Goal: Information Seeking & Learning: Learn about a topic

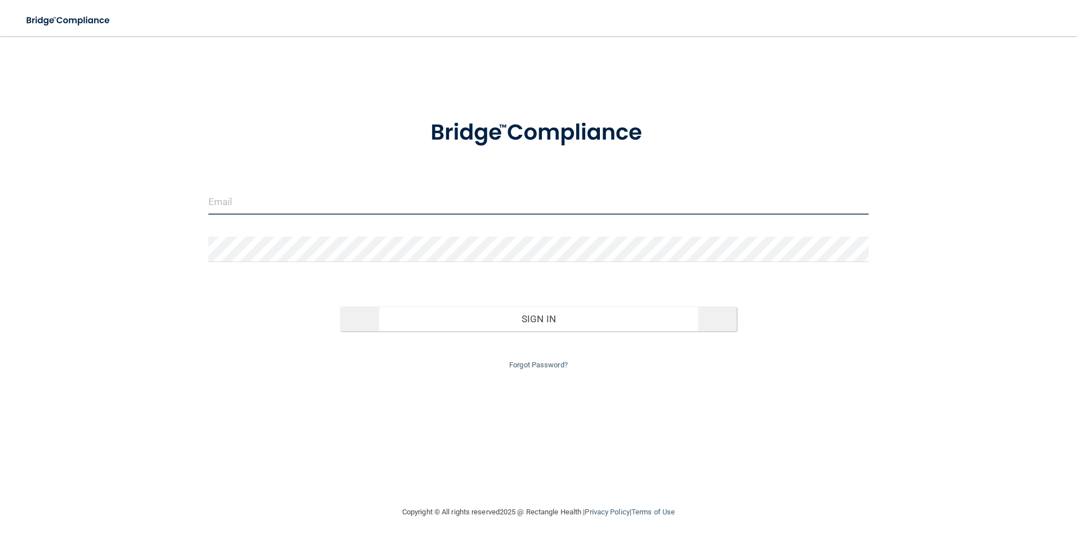
type input "[PERSON_NAME][EMAIL_ADDRESS][DOMAIN_NAME]"
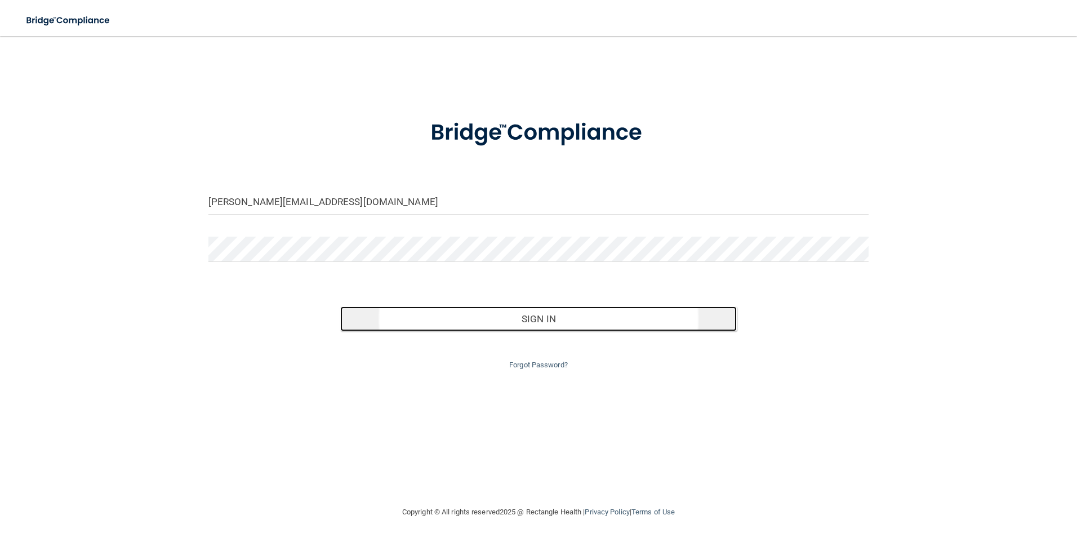
click at [506, 315] on button "Sign In" at bounding box center [538, 318] width 396 height 25
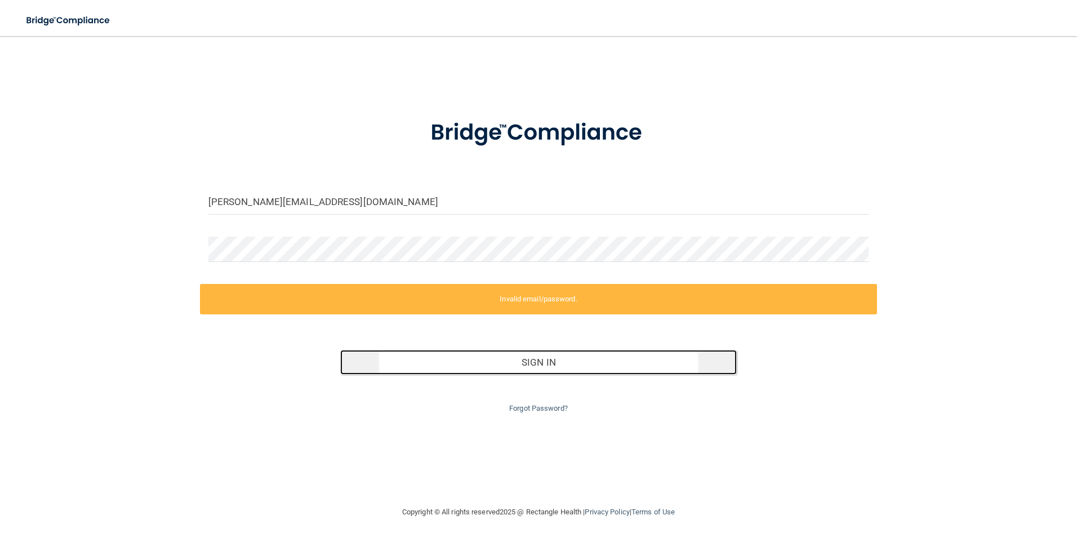
click at [529, 356] on button "Sign In" at bounding box center [538, 362] width 396 height 25
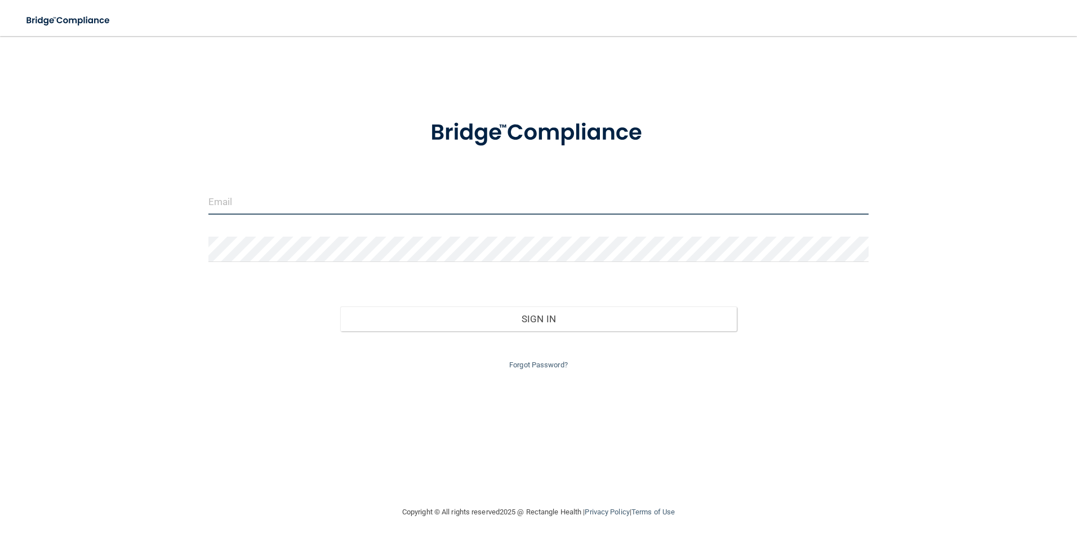
type input "[PERSON_NAME][EMAIL_ADDRESS][DOMAIN_NAME]"
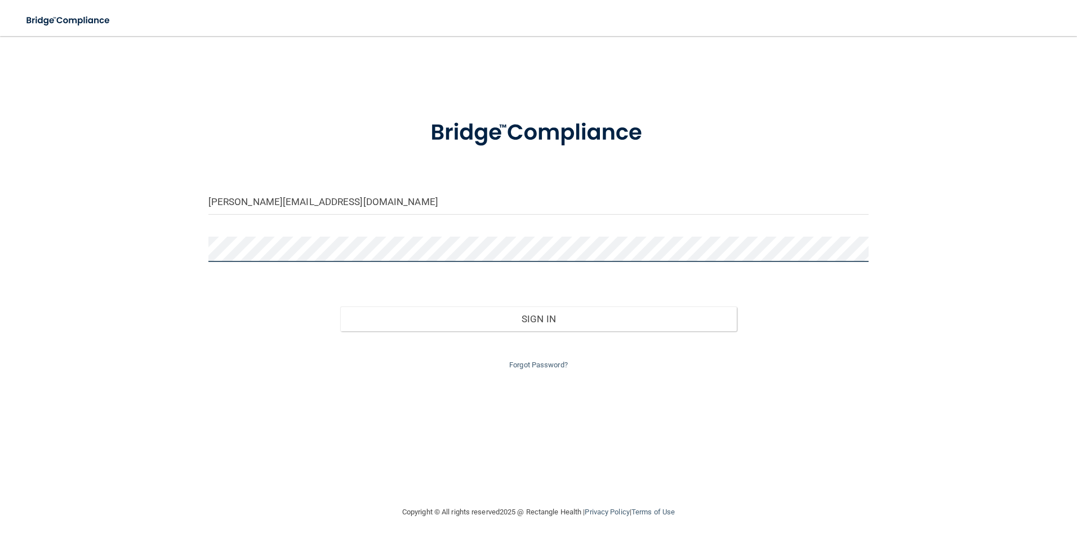
click at [203, 247] on div at bounding box center [538, 254] width 677 height 34
click at [340, 306] on button "Sign In" at bounding box center [538, 318] width 396 height 25
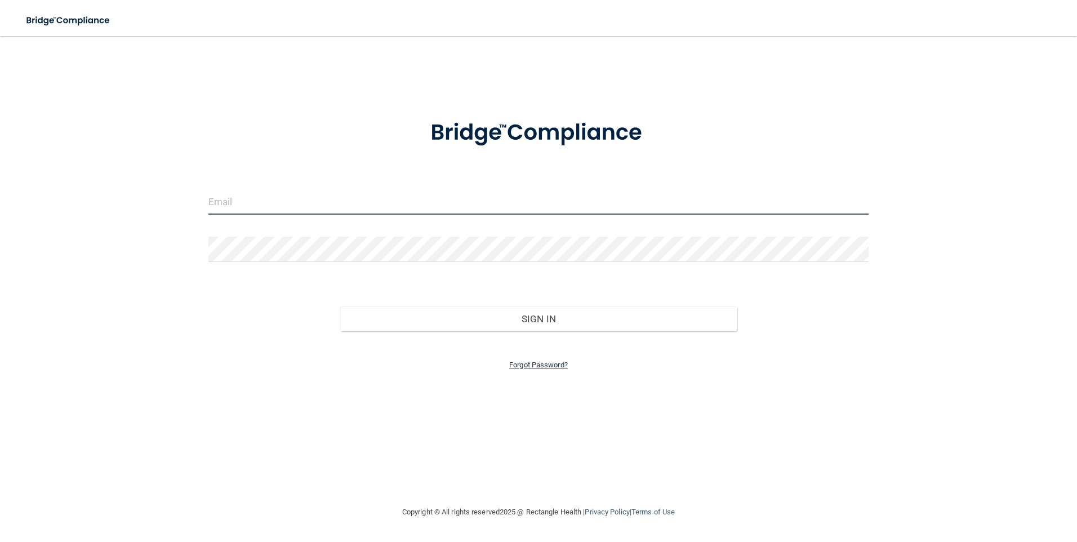
type input "[PERSON_NAME][EMAIL_ADDRESS][DOMAIN_NAME]"
click at [543, 365] on link "Forgot Password?" at bounding box center [538, 364] width 59 height 8
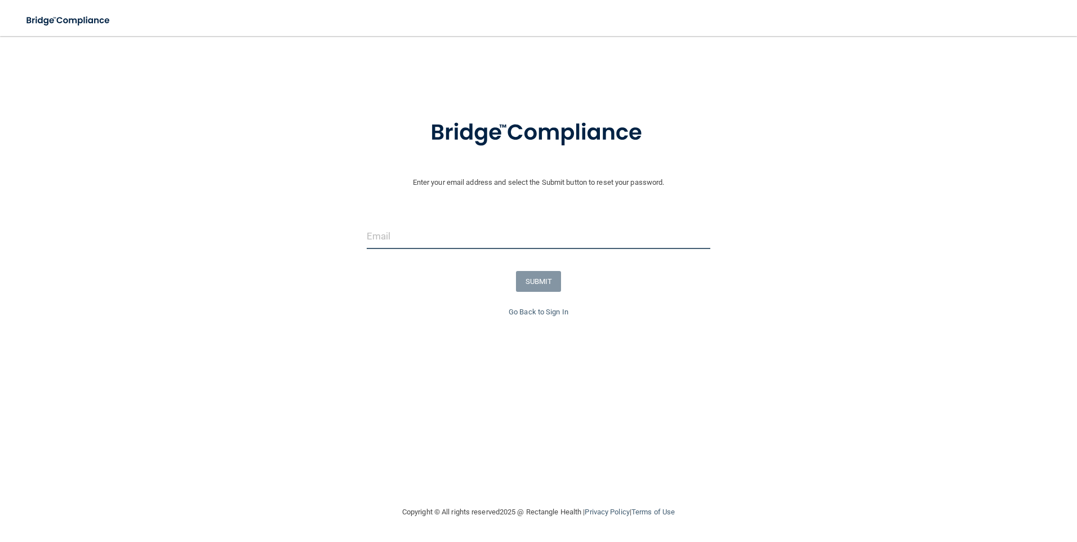
click at [403, 239] on input "email" at bounding box center [539, 236] width 344 height 25
type input "[PERSON_NAME][EMAIL_ADDRESS][DOMAIN_NAME]"
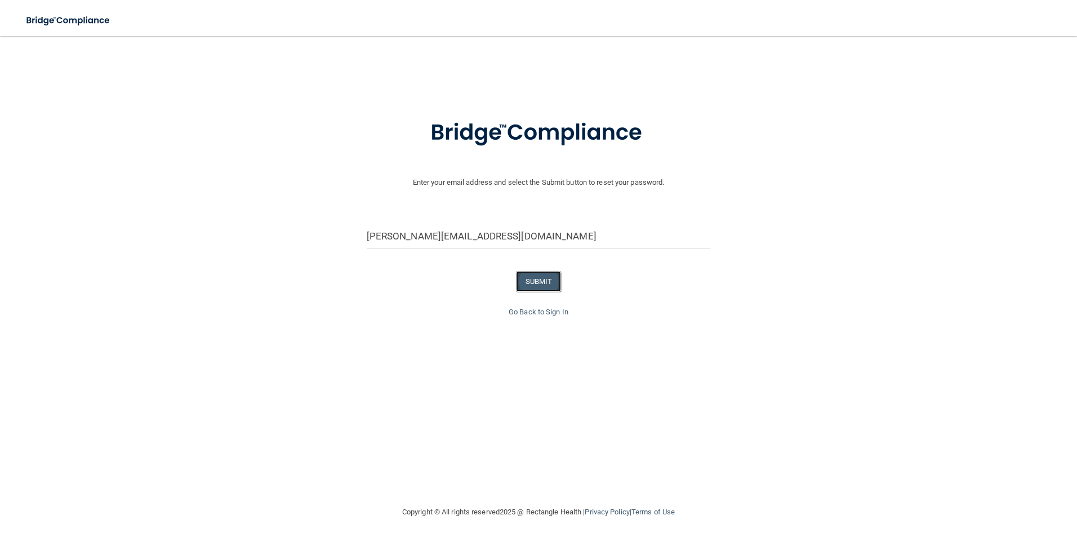
click at [542, 281] on button "SUBMIT" at bounding box center [539, 281] width 46 height 21
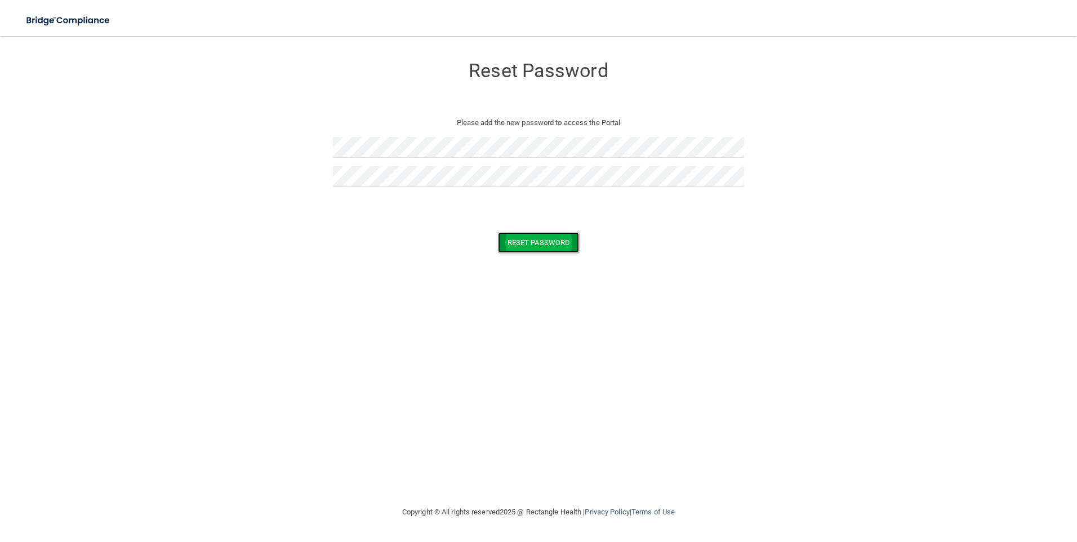
click at [561, 246] on button "Reset Password" at bounding box center [538, 242] width 81 height 21
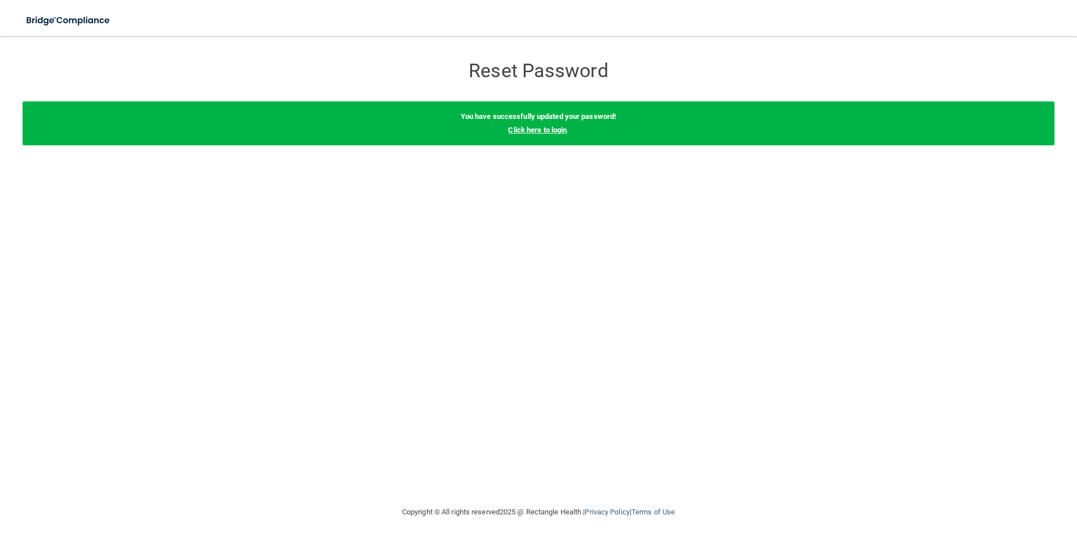
click at [536, 130] on link "Click here to login" at bounding box center [537, 130] width 59 height 8
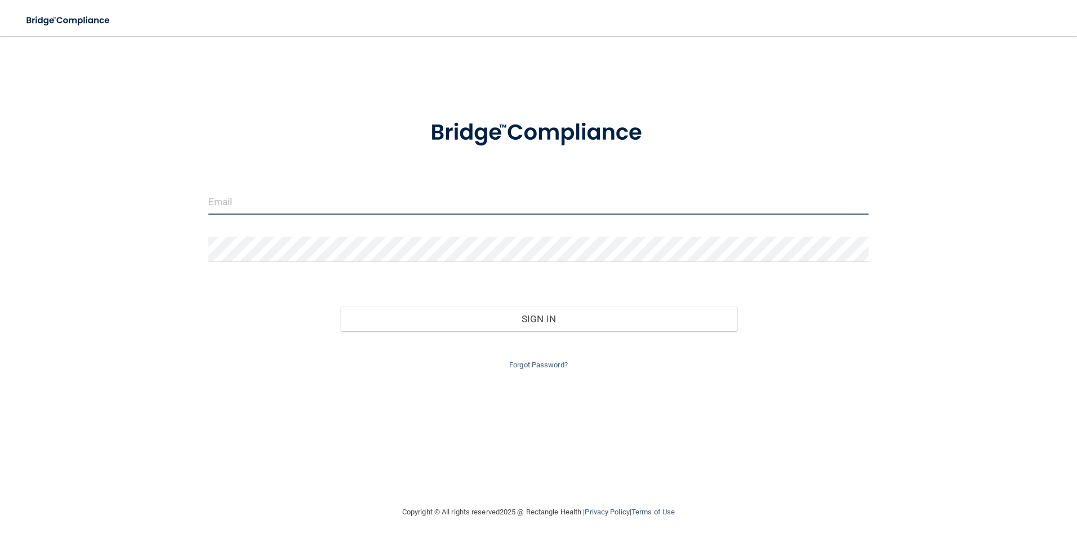
type input "[PERSON_NAME][EMAIL_ADDRESS][DOMAIN_NAME]"
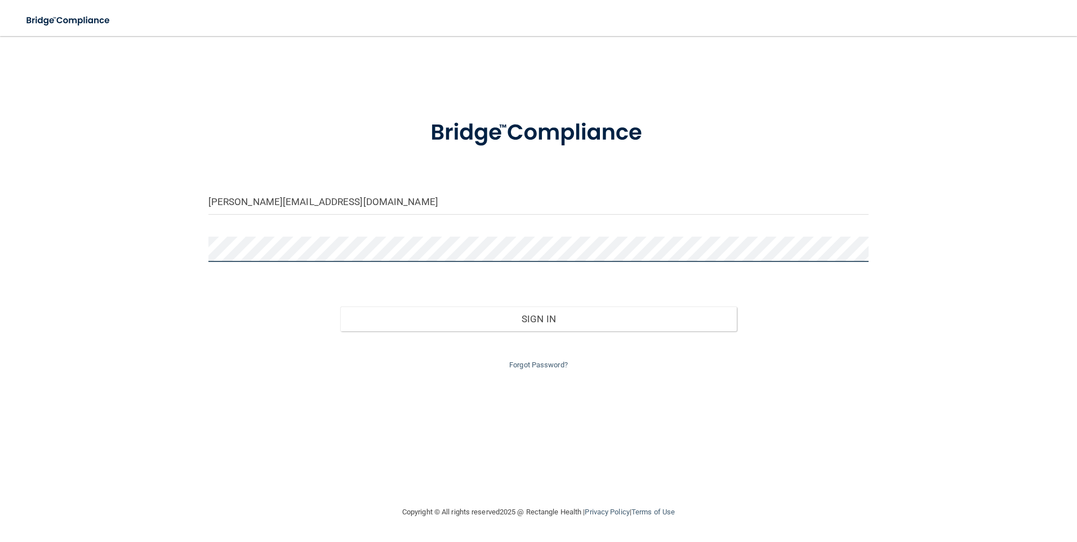
click at [202, 253] on div at bounding box center [538, 254] width 677 height 34
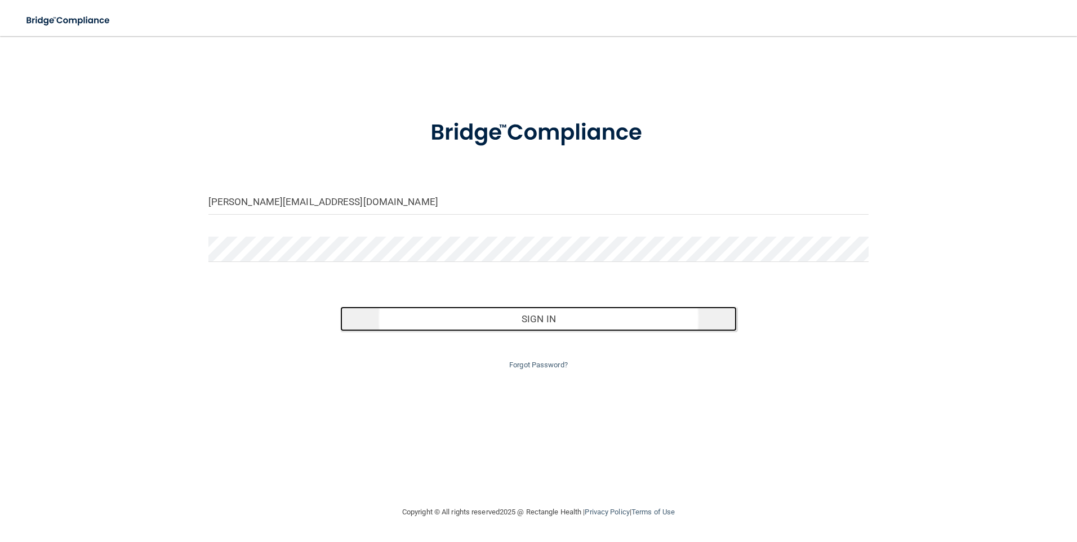
click at [537, 316] on button "Sign In" at bounding box center [538, 318] width 396 height 25
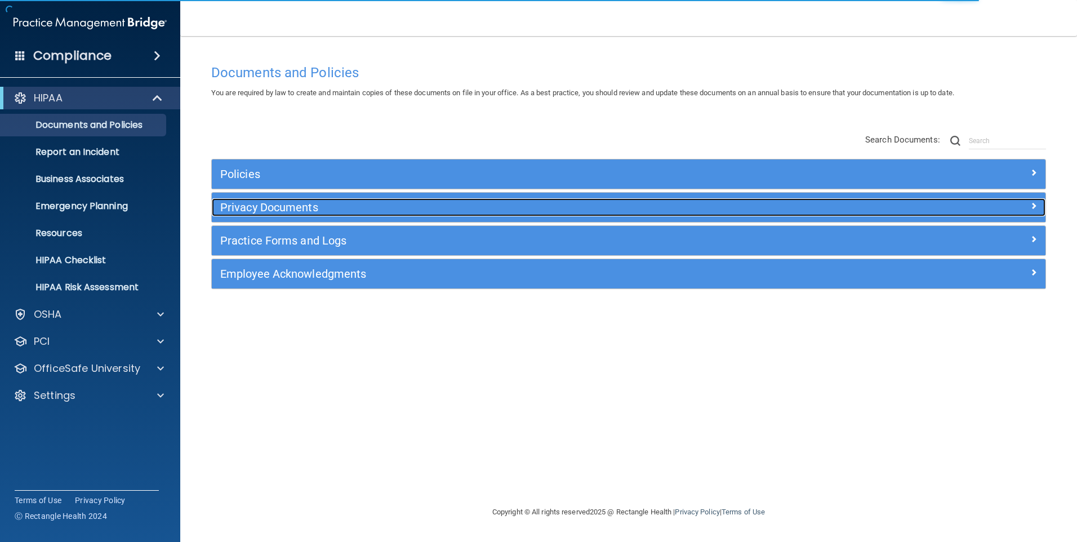
click at [279, 214] on div "Privacy Documents" at bounding box center [524, 207] width 625 height 18
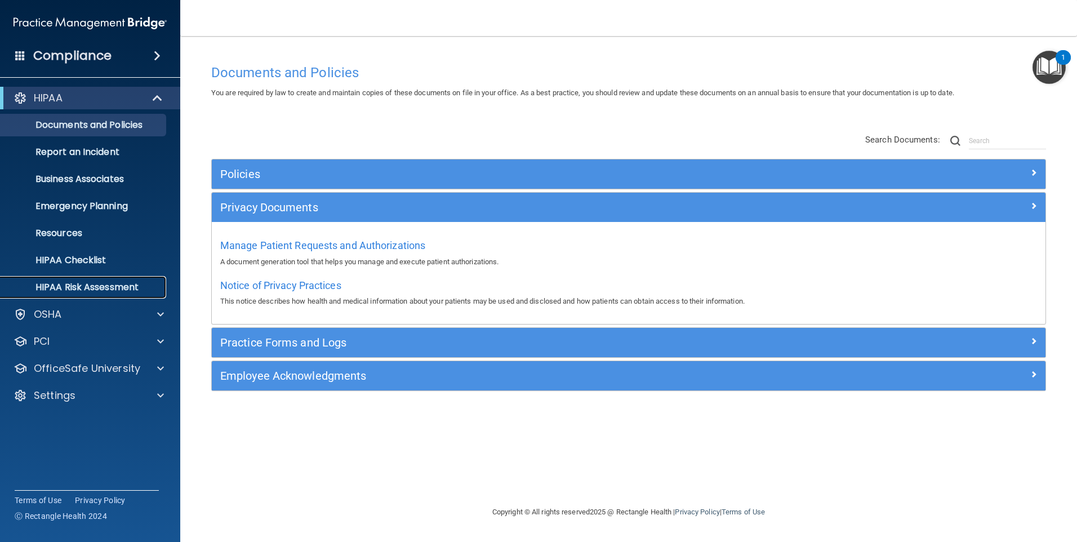
click at [104, 290] on p "HIPAA Risk Assessment" at bounding box center [84, 287] width 154 height 11
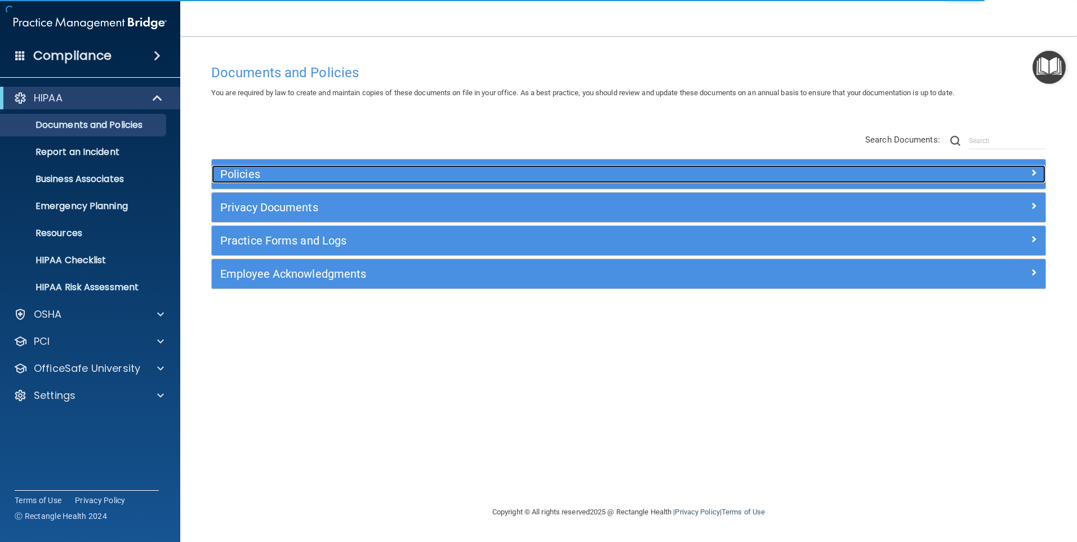
click at [421, 174] on h5 "Policies" at bounding box center [524, 174] width 608 height 12
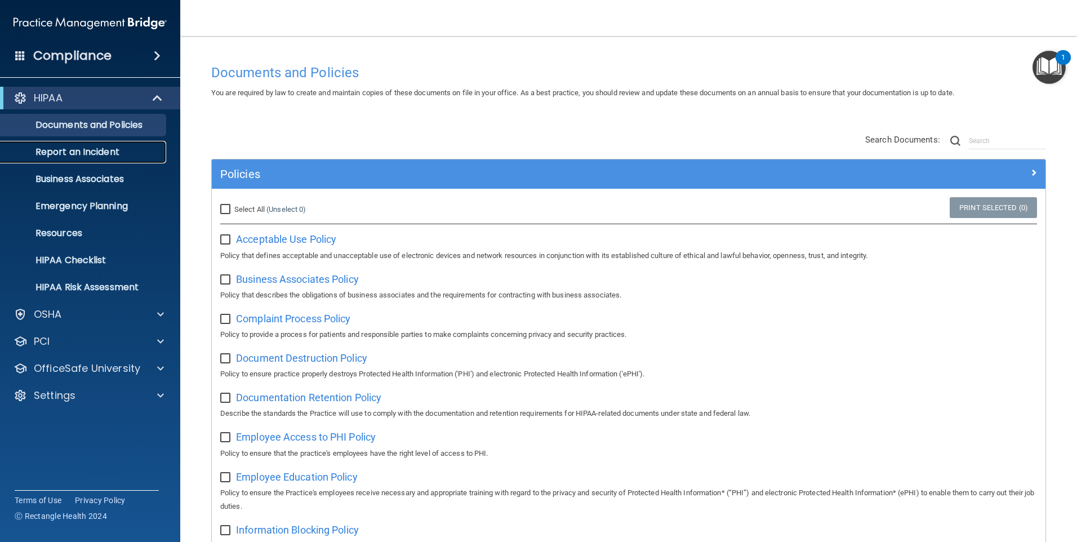
click at [91, 150] on p "Report an Incident" at bounding box center [84, 151] width 154 height 11
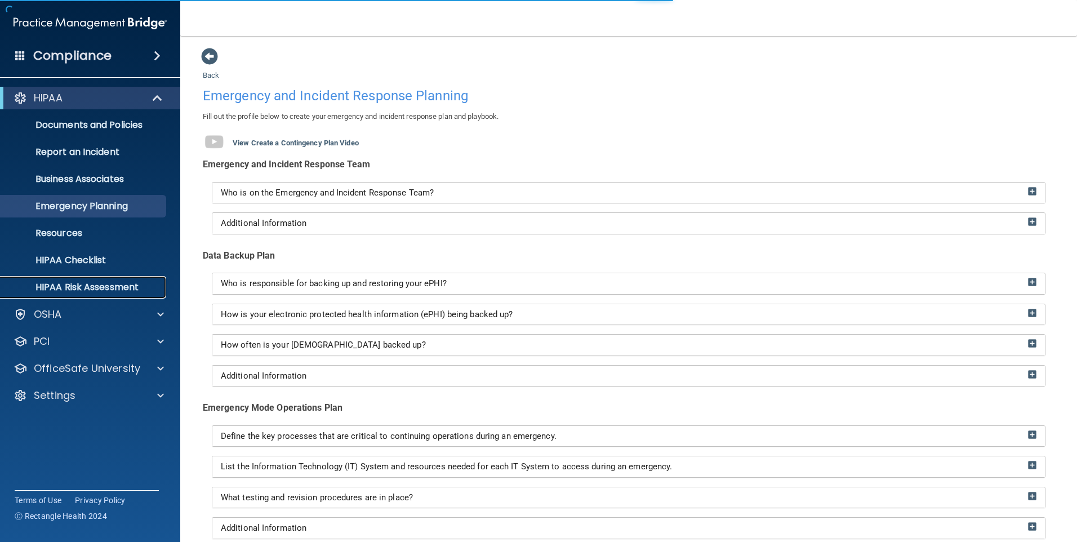
click at [98, 287] on p "HIPAA Risk Assessment" at bounding box center [84, 287] width 154 height 11
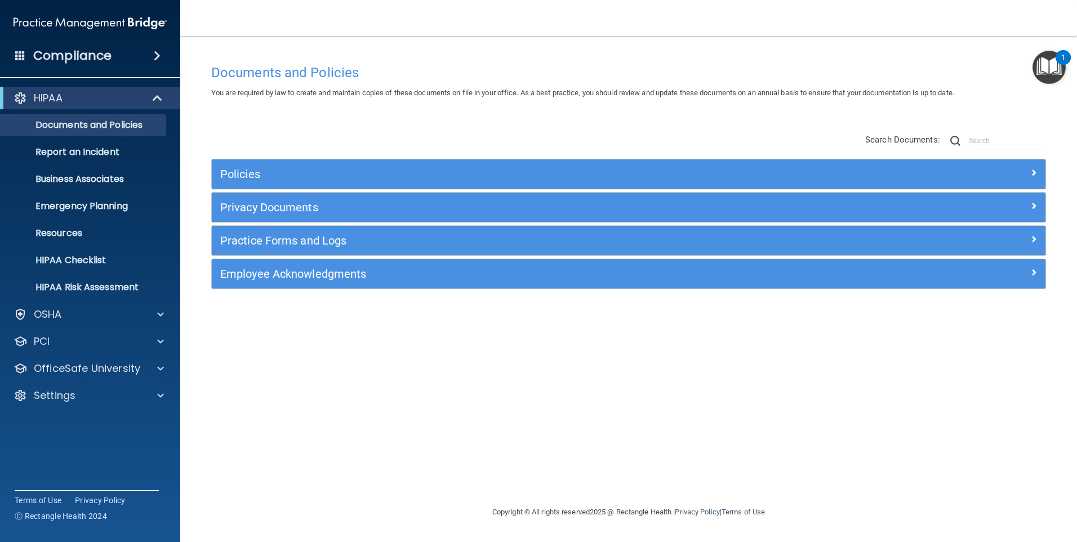
click at [158, 56] on span at bounding box center [157, 56] width 7 height 14
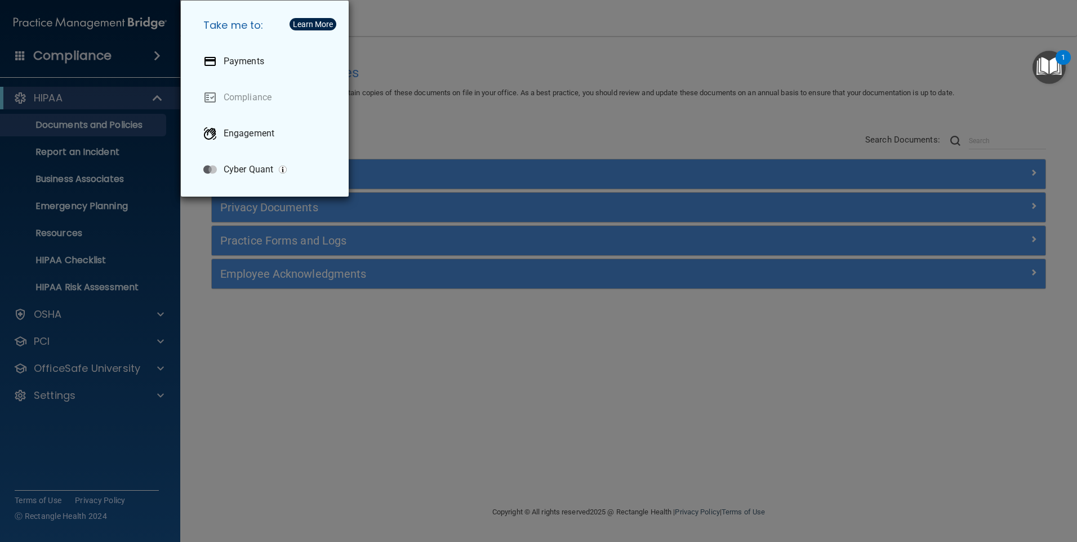
click at [473, 130] on div "Take me to: Payments Compliance Engagement Cyber Quant" at bounding box center [538, 271] width 1077 height 542
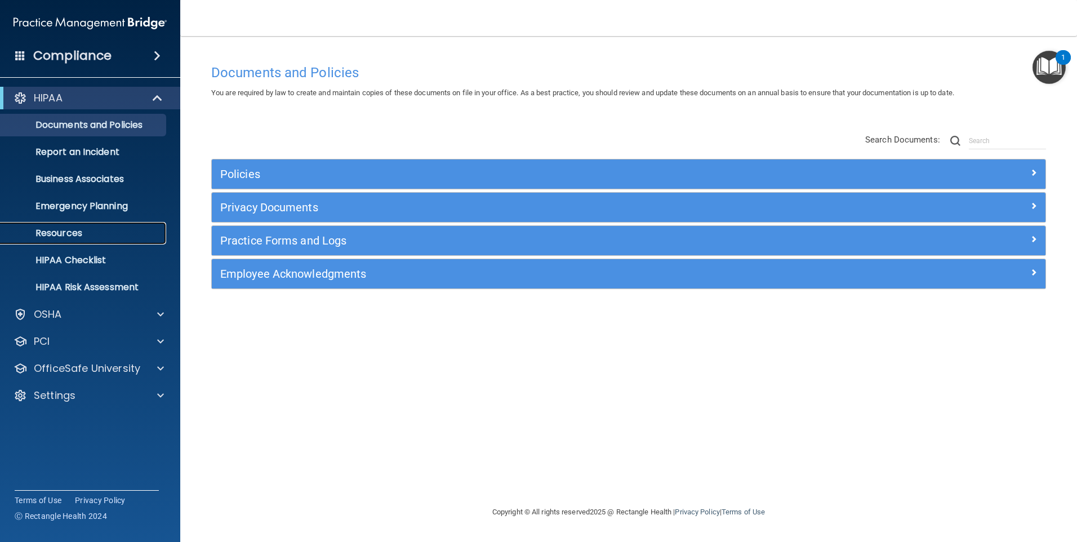
click at [64, 234] on p "Resources" at bounding box center [84, 233] width 154 height 11
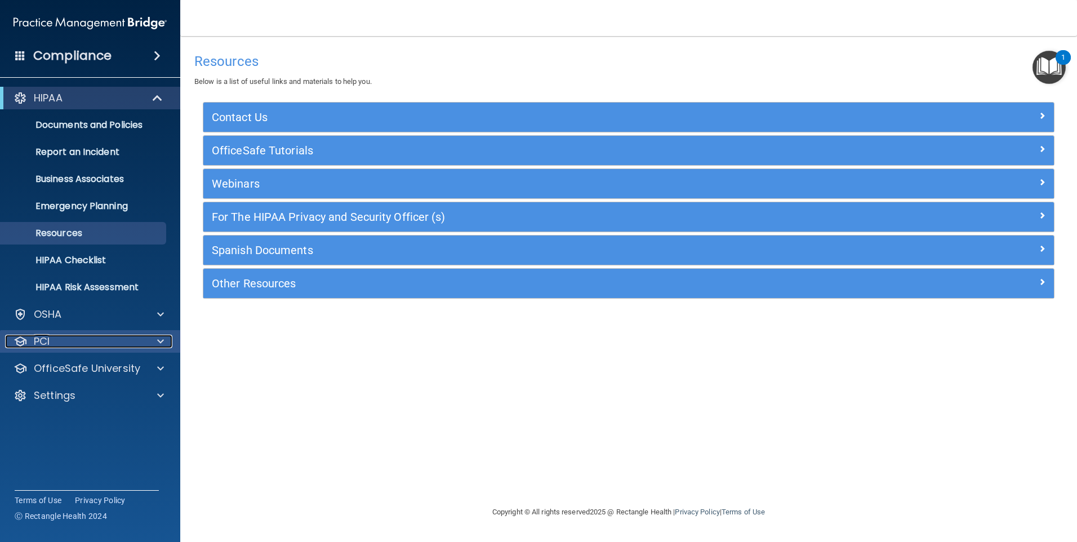
click at [159, 340] on span at bounding box center [160, 342] width 7 height 14
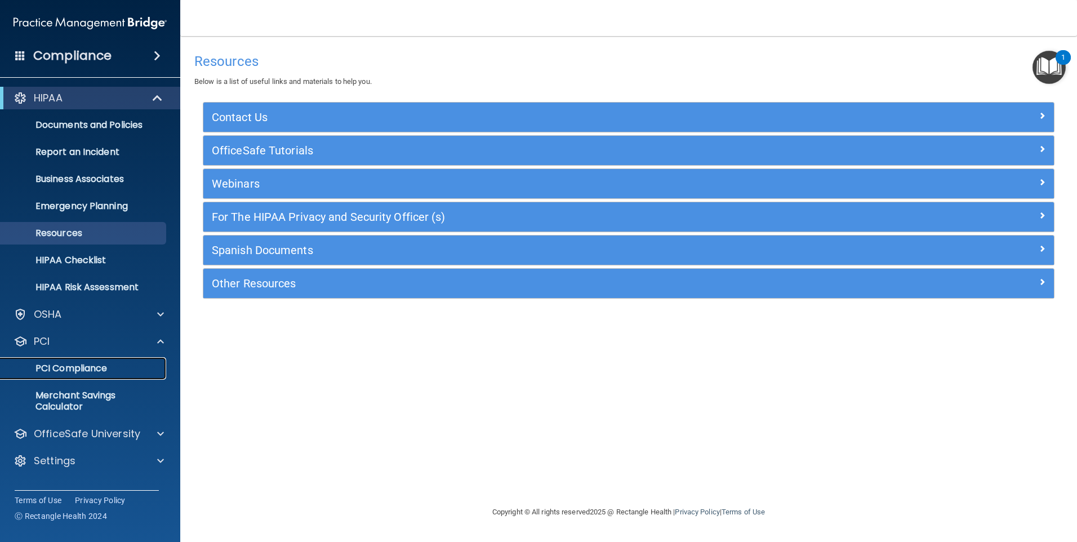
click at [82, 369] on p "PCI Compliance" at bounding box center [84, 368] width 154 height 11
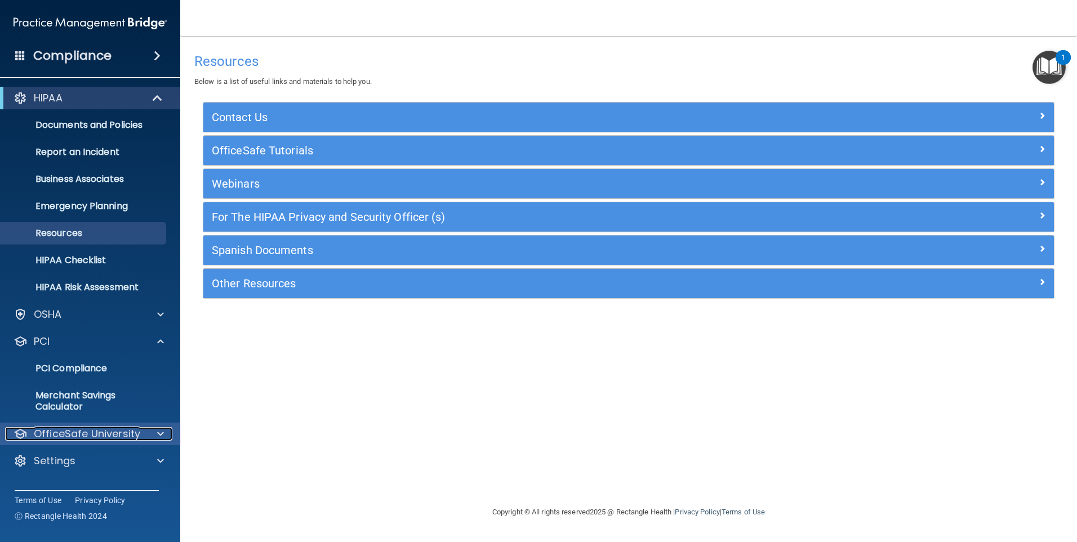
click at [157, 430] on div at bounding box center [159, 434] width 28 height 14
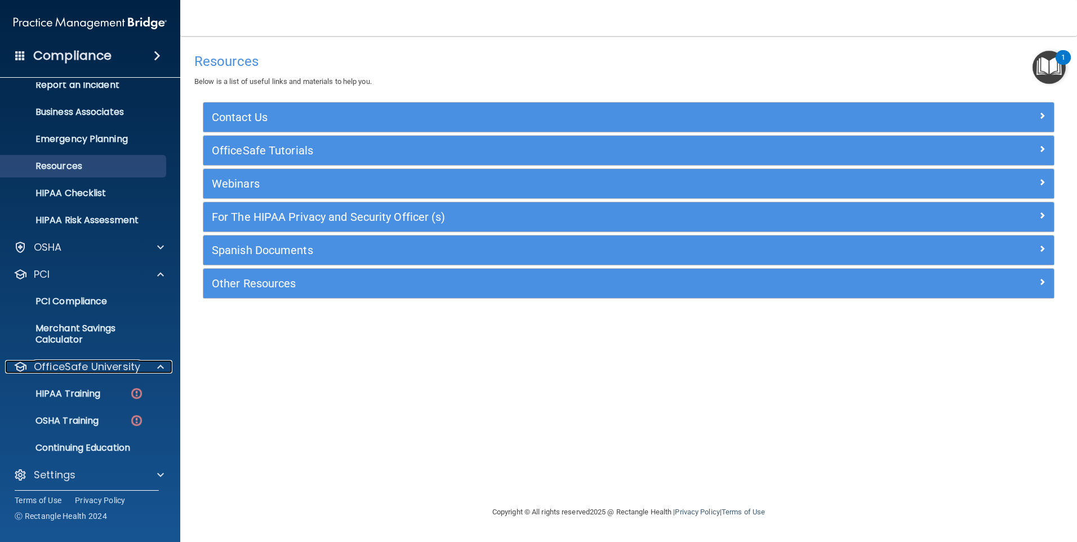
scroll to position [72, 0]
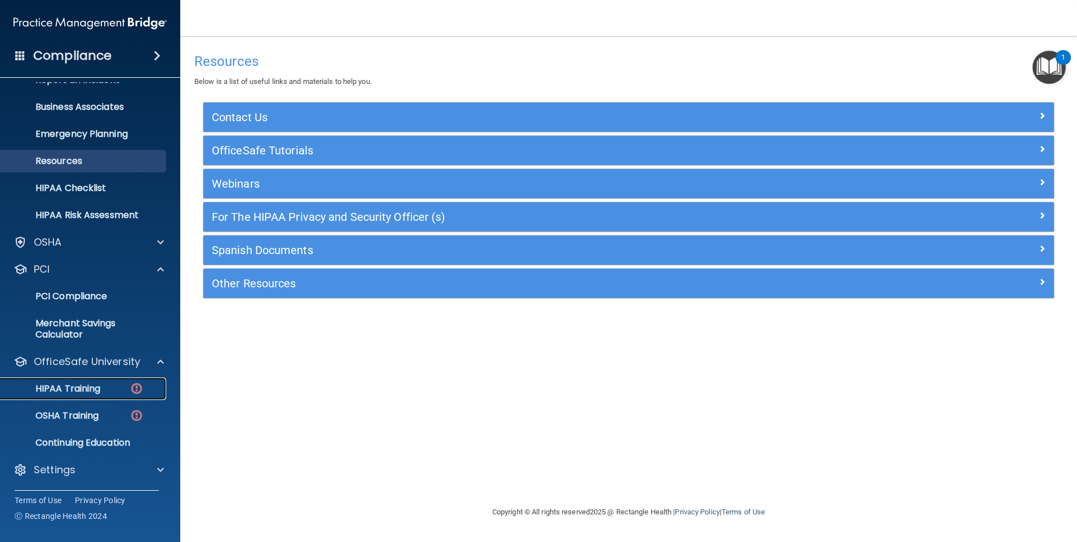
click at [76, 396] on link "HIPAA Training" at bounding box center [77, 388] width 177 height 23
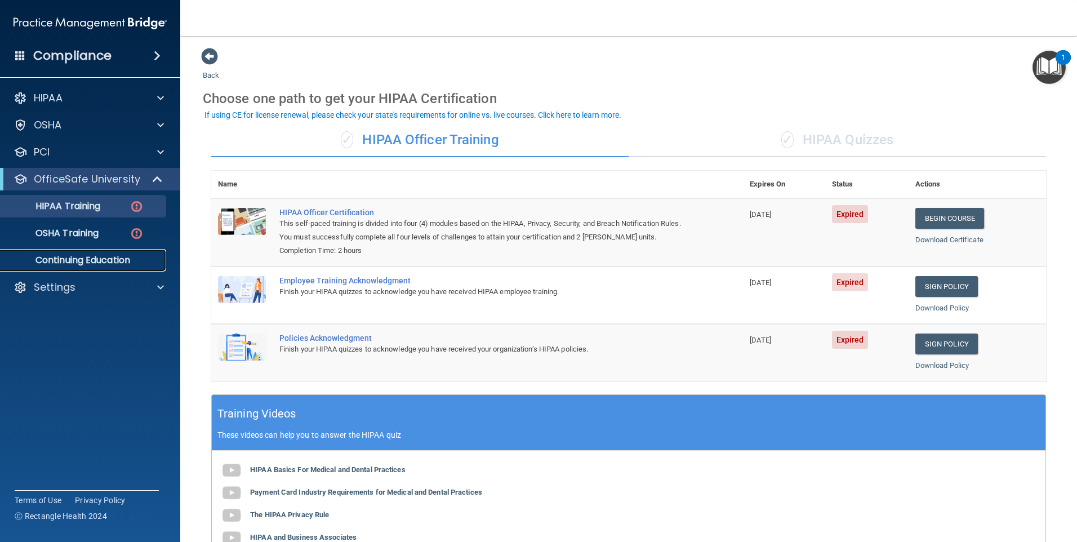
click at [110, 260] on p "Continuing Education" at bounding box center [84, 260] width 154 height 11
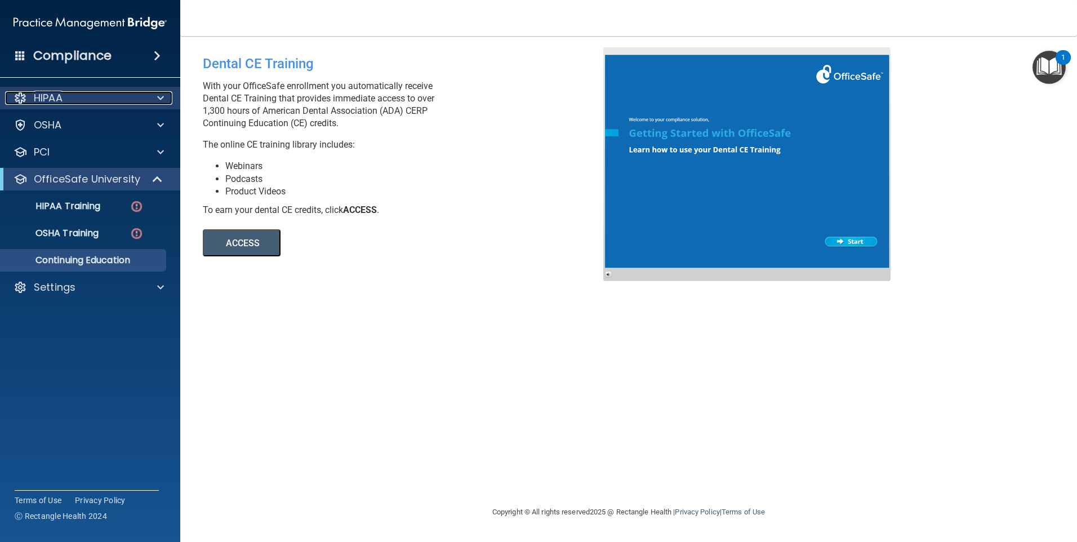
click at [87, 94] on div "HIPAA" at bounding box center [75, 98] width 140 height 14
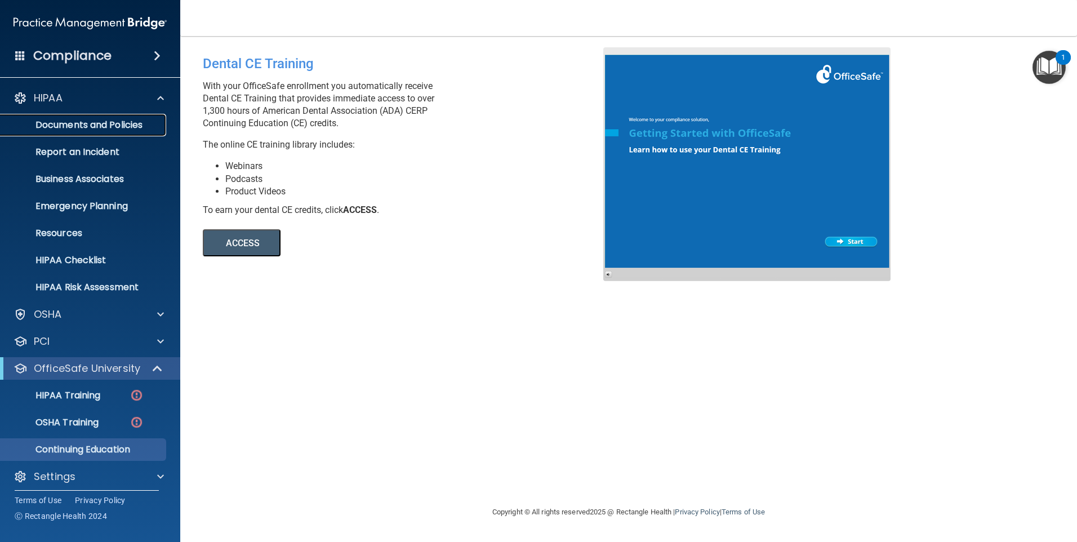
click at [76, 128] on p "Documents and Policies" at bounding box center [84, 124] width 154 height 11
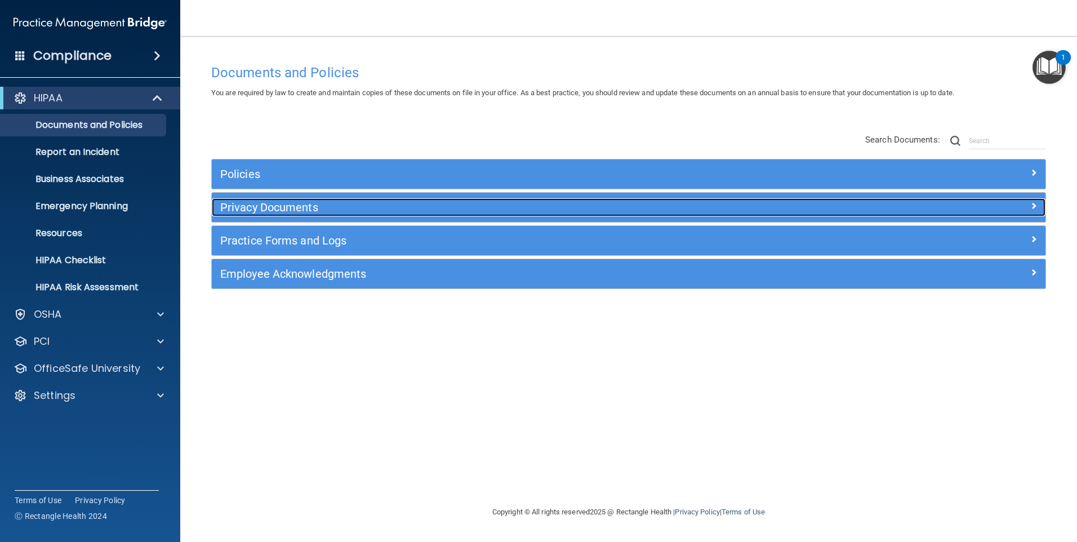
click at [484, 204] on h5 "Privacy Documents" at bounding box center [524, 207] width 608 height 12
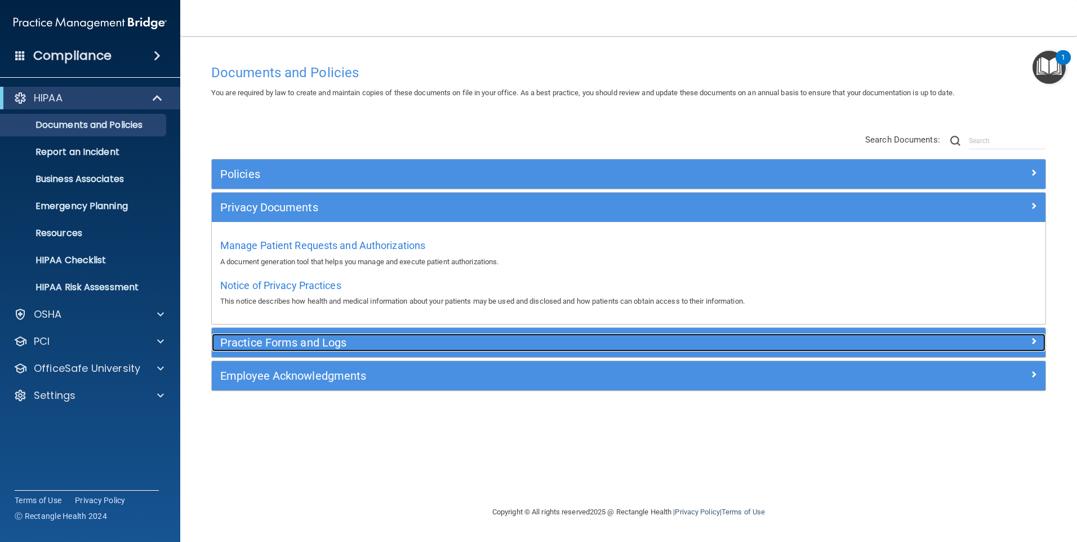
click at [305, 345] on h5 "Practice Forms and Logs" at bounding box center [524, 342] width 608 height 12
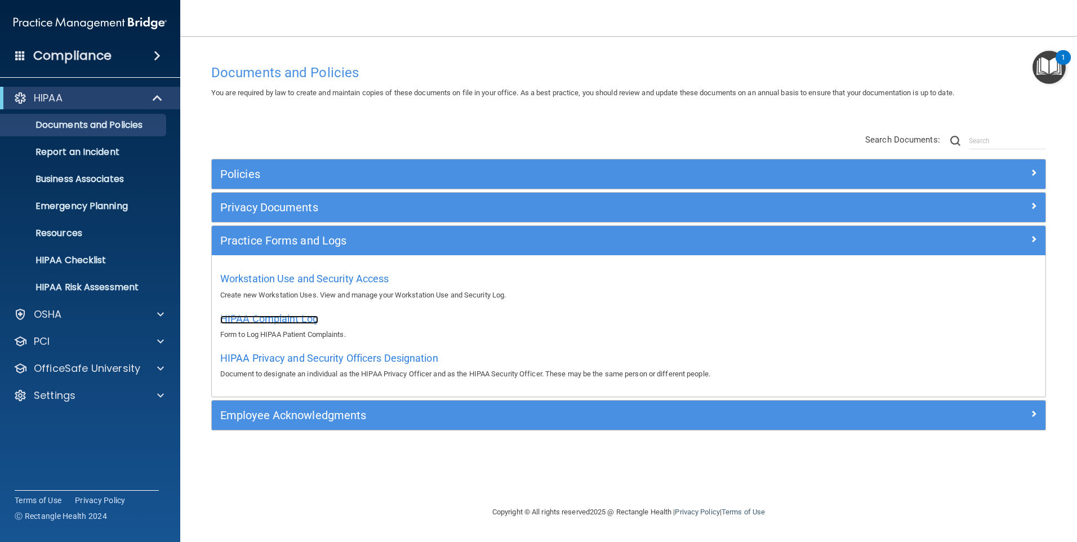
click at [286, 320] on span "HIPAA Complaint Log" at bounding box center [269, 319] width 98 height 12
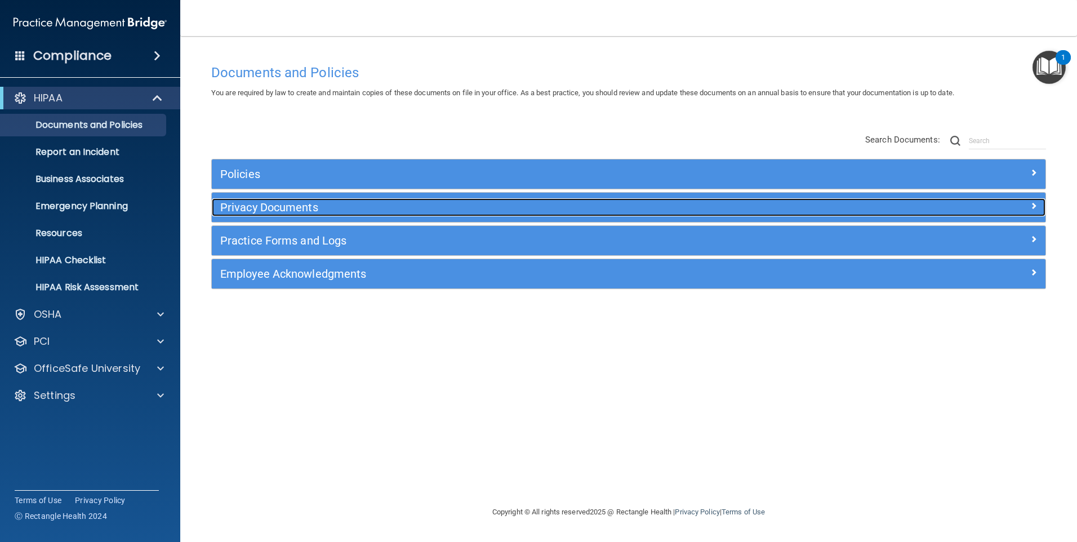
click at [309, 202] on h5 "Privacy Documents" at bounding box center [524, 207] width 608 height 12
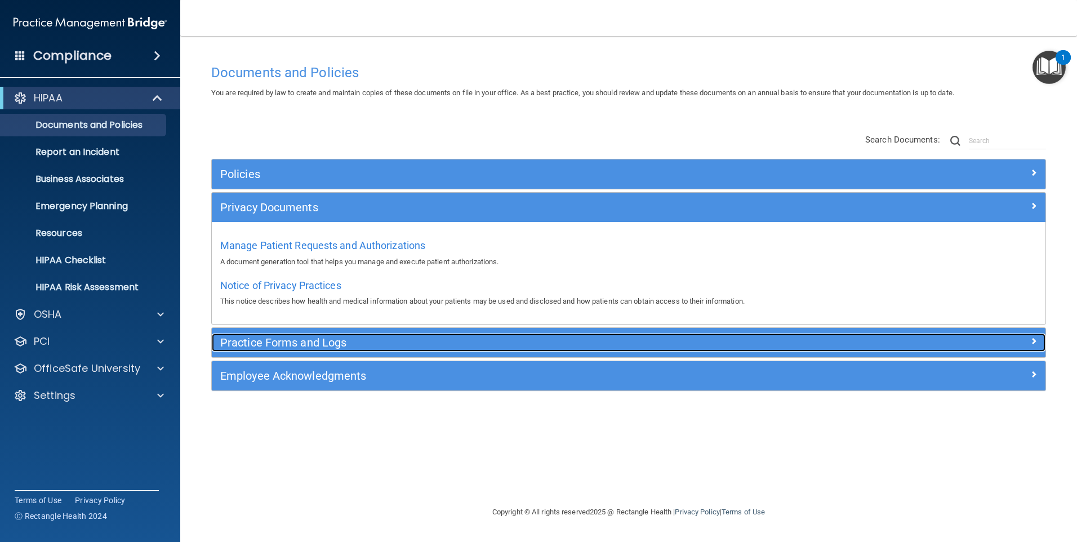
click at [331, 341] on h5 "Practice Forms and Logs" at bounding box center [524, 342] width 608 height 12
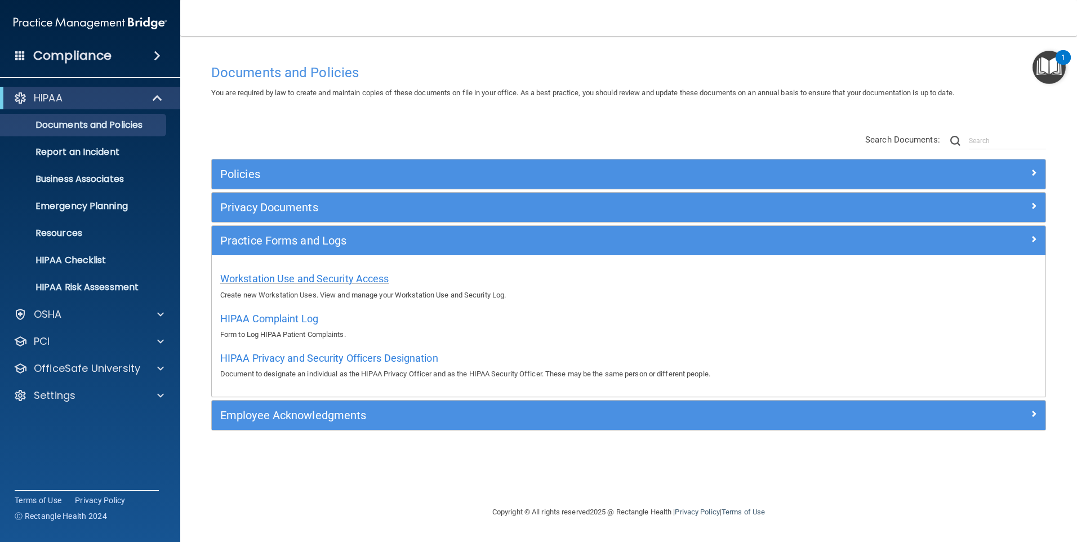
click at [351, 272] on div "Workstation Use and Security Access Create new Workstation Uses. View and manag…" at bounding box center [628, 285] width 817 height 32
click at [350, 278] on span "Workstation Use and Security Access" at bounding box center [304, 279] width 169 height 12
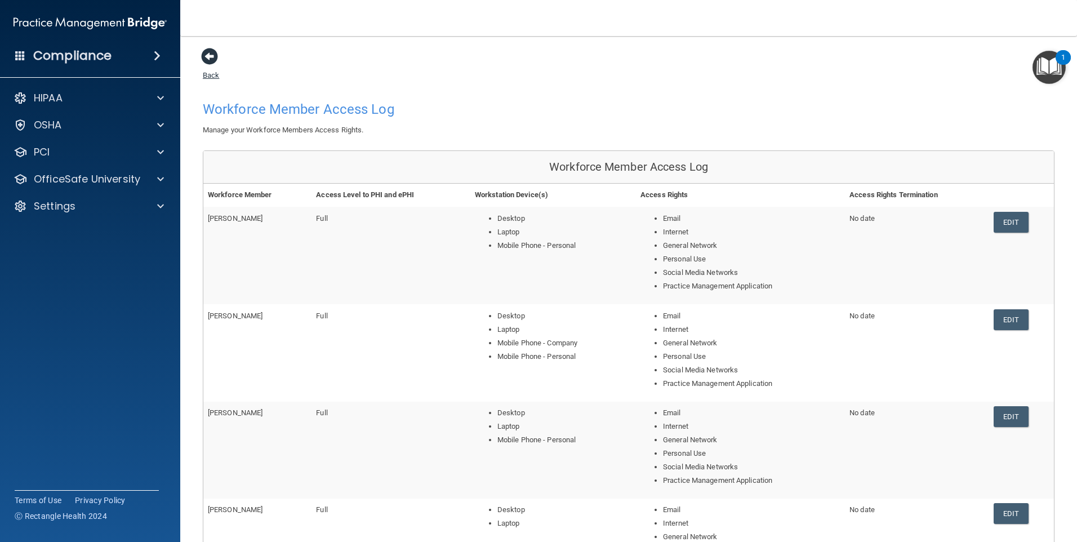
click at [215, 56] on span at bounding box center [209, 56] width 17 height 17
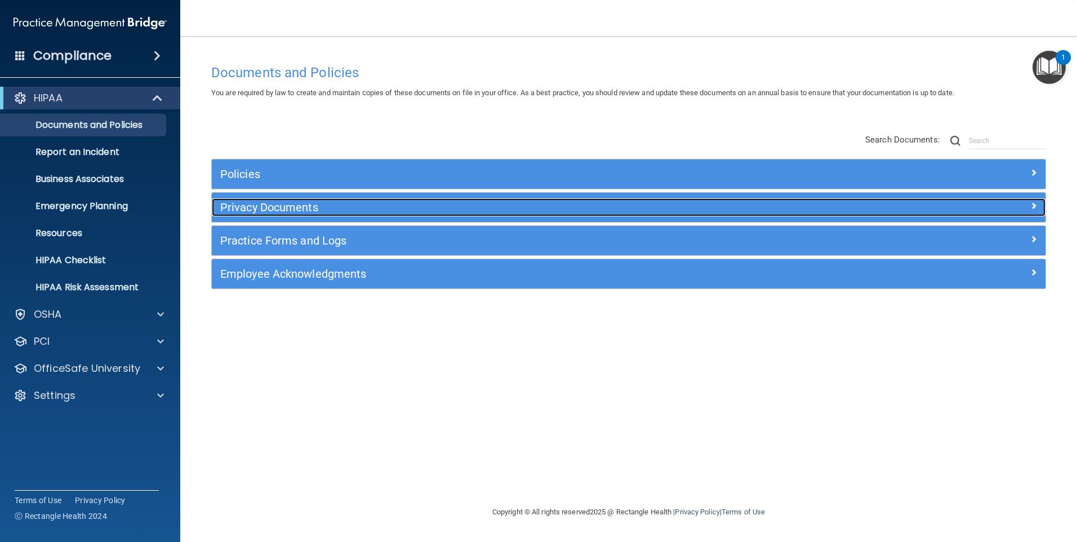
click at [263, 215] on div "Privacy Documents" at bounding box center [524, 207] width 625 height 18
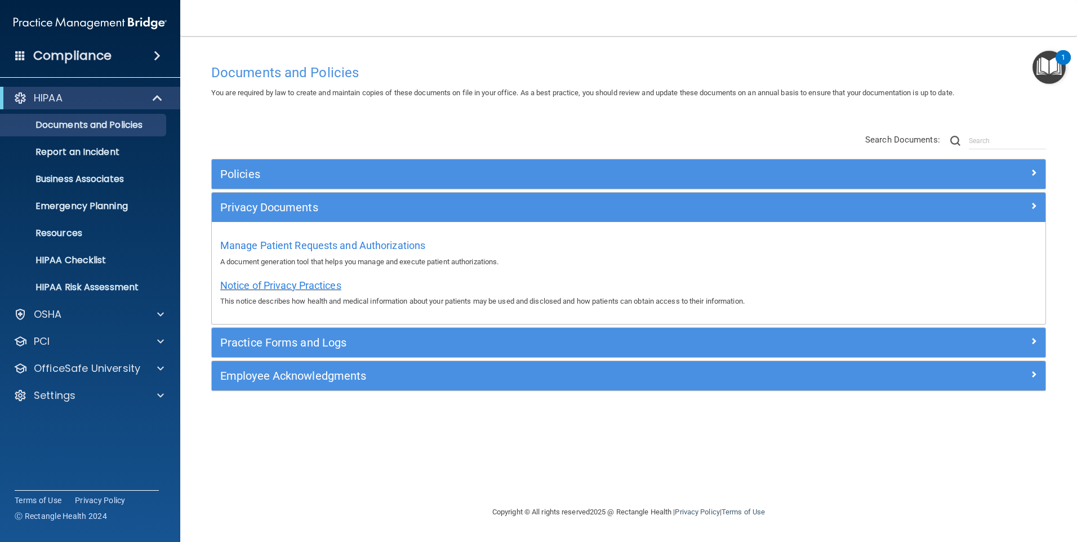
click at [265, 283] on span "Notice of Privacy Practices" at bounding box center [280, 285] width 121 height 12
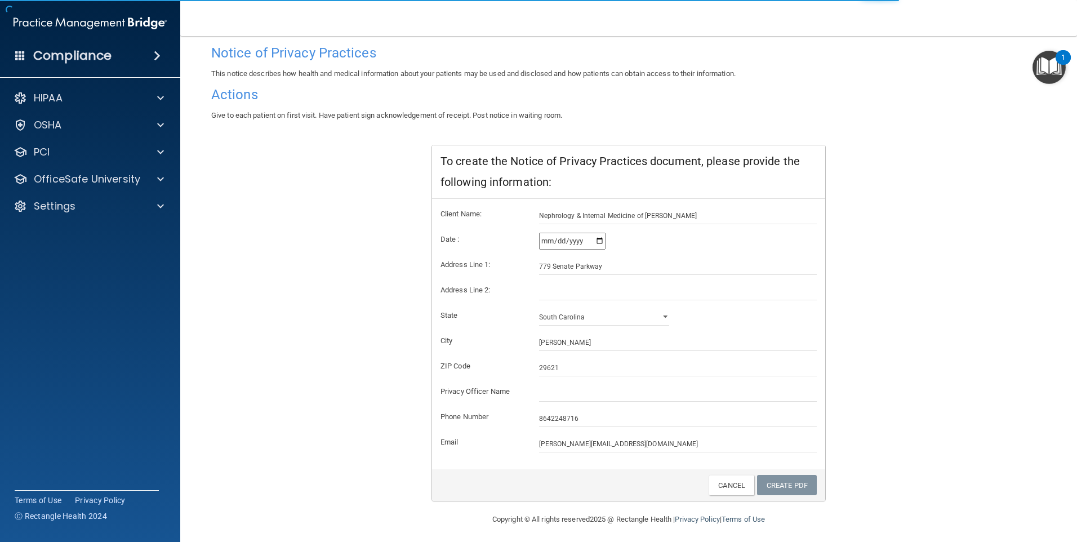
scroll to position [83, 0]
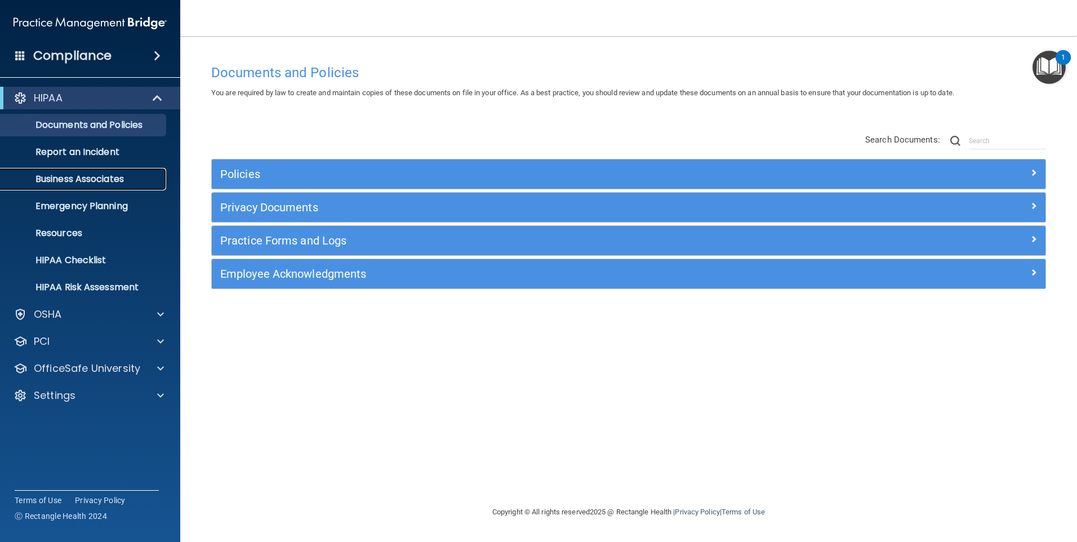
click at [69, 176] on p "Business Associates" at bounding box center [84, 178] width 154 height 11
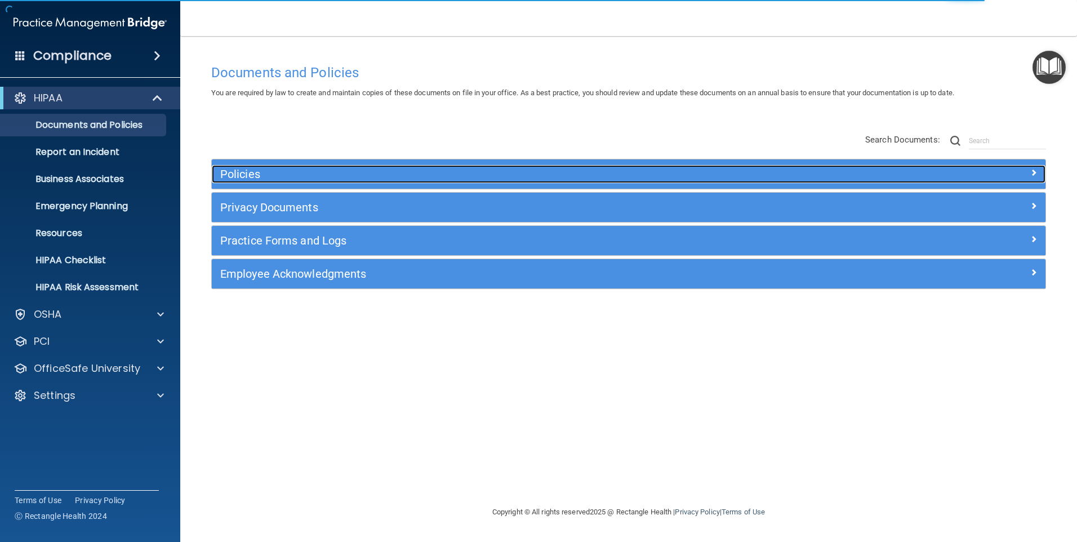
click at [246, 168] on h5 "Policies" at bounding box center [524, 174] width 608 height 12
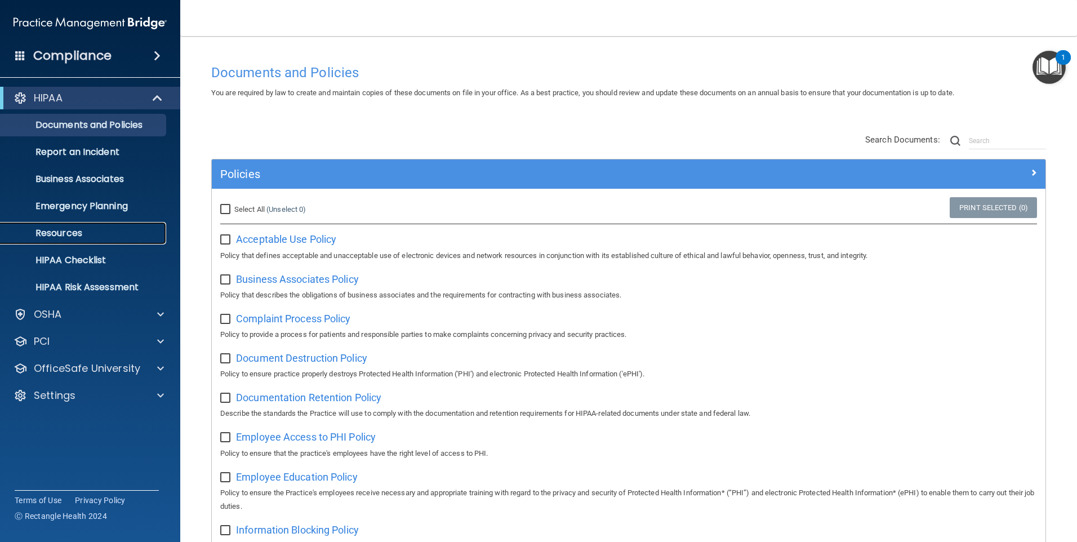
click at [61, 234] on p "Resources" at bounding box center [84, 233] width 154 height 11
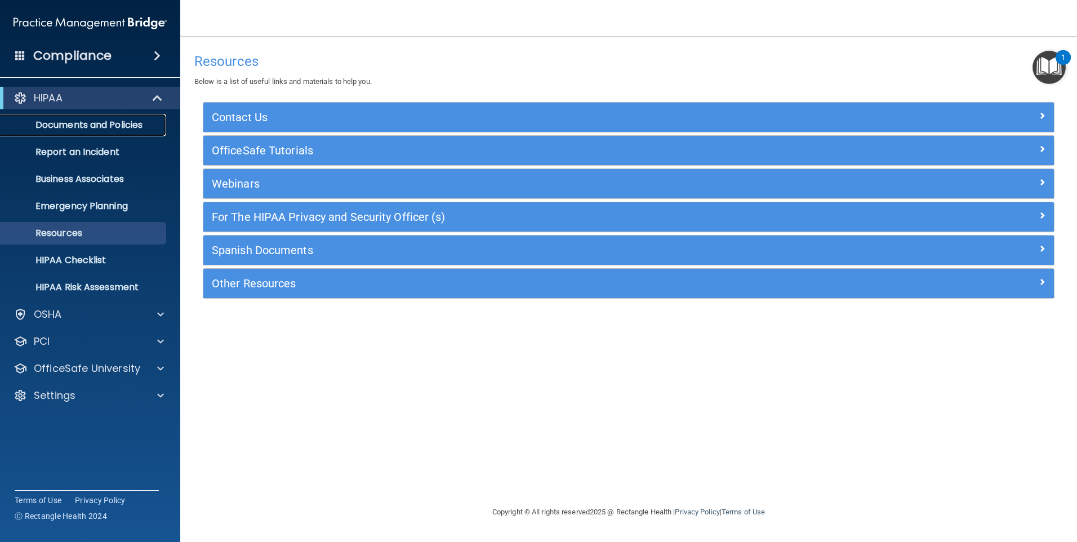
click at [102, 123] on p "Documents and Policies" at bounding box center [84, 124] width 154 height 11
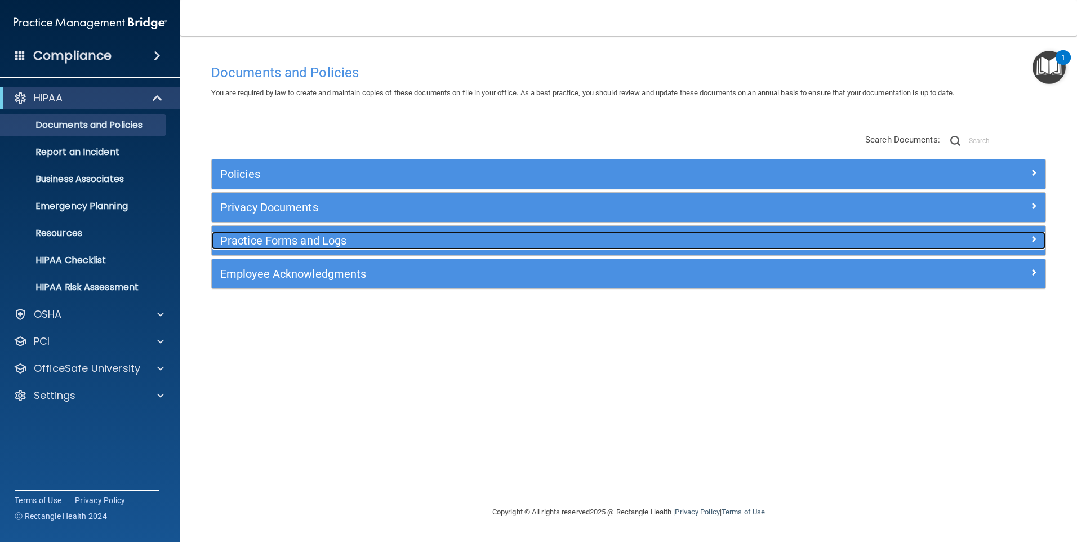
click at [302, 242] on h5 "Practice Forms and Logs" at bounding box center [524, 240] width 608 height 12
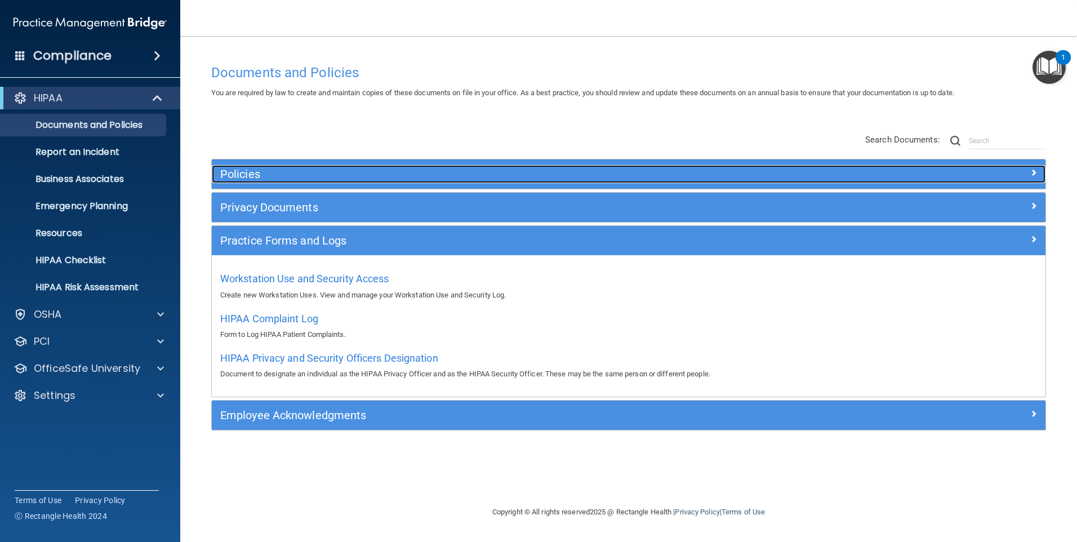
click at [251, 171] on h5 "Policies" at bounding box center [524, 174] width 608 height 12
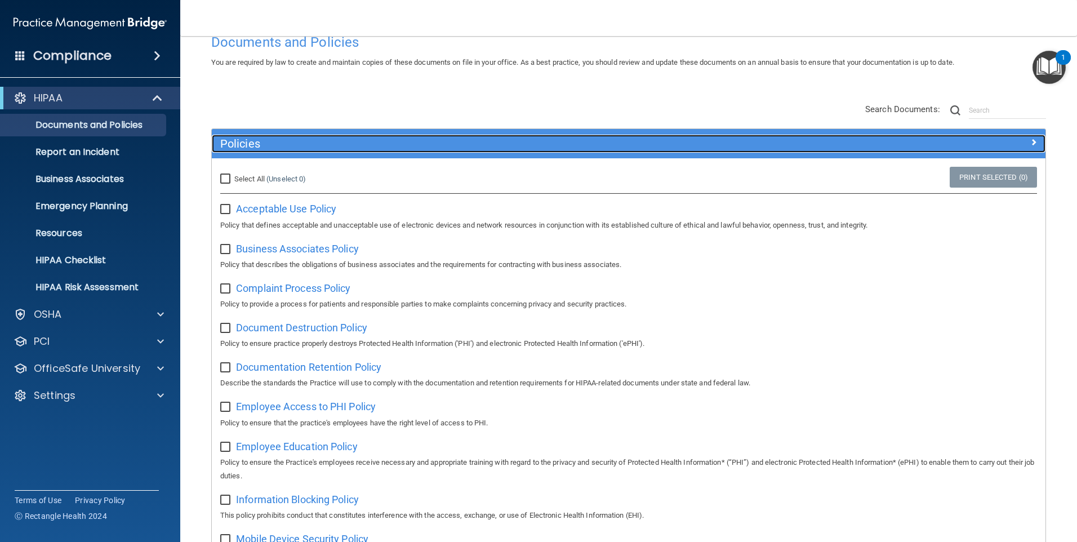
scroll to position [56, 0]
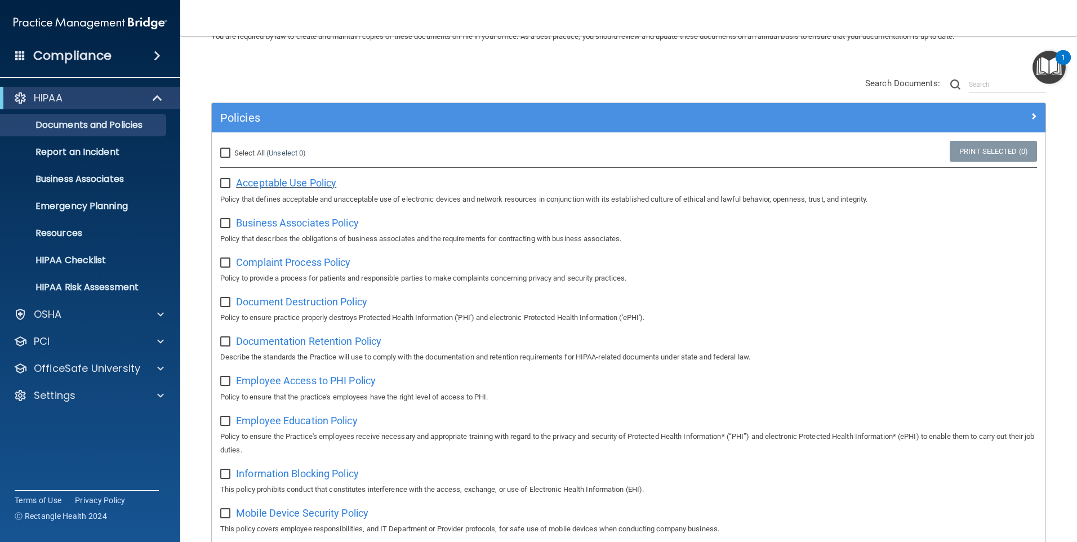
click at [268, 184] on span "Acceptable Use Policy" at bounding box center [286, 183] width 100 height 12
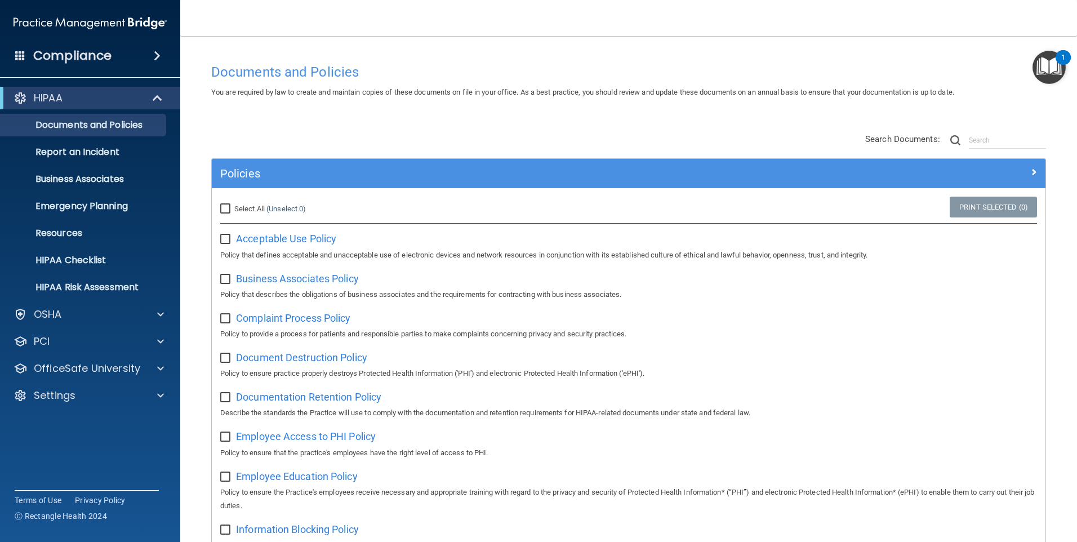
scroll to position [0, 0]
click at [225, 209] on input "Select All (Unselect 0) Unselect All" at bounding box center [226, 209] width 13 height 9
checkbox input "true"
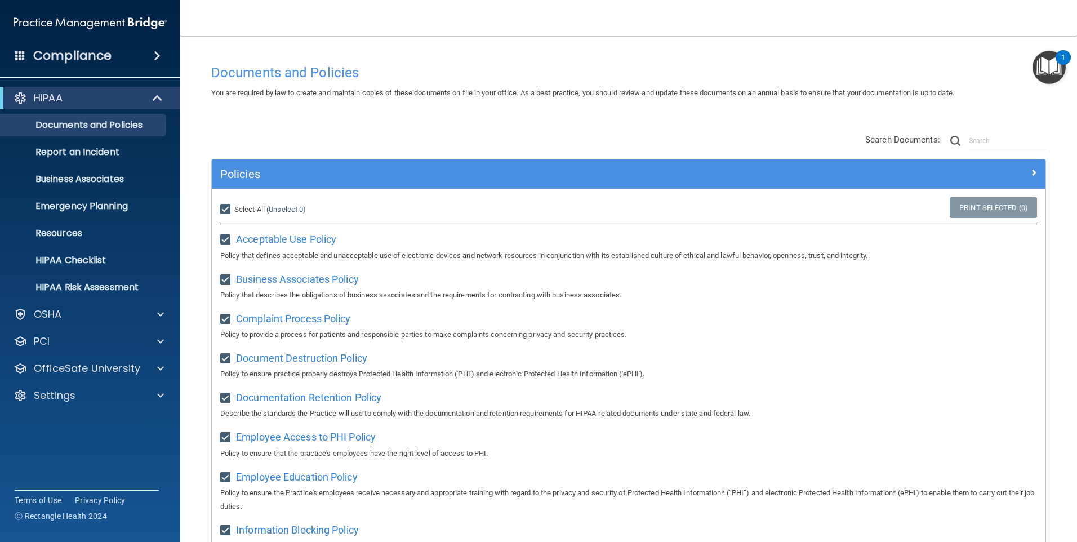
checkbox input "true"
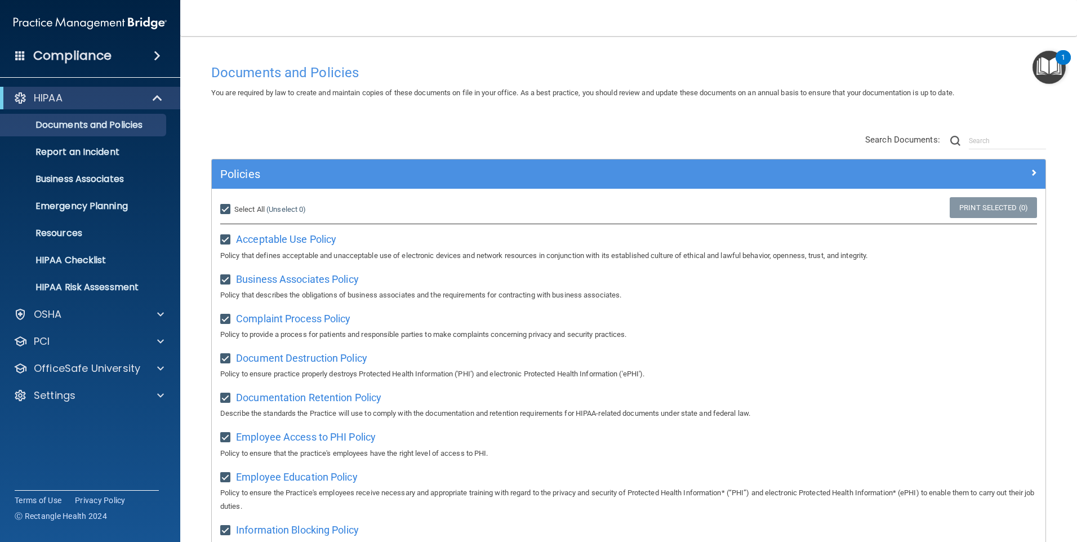
checkbox input "true"
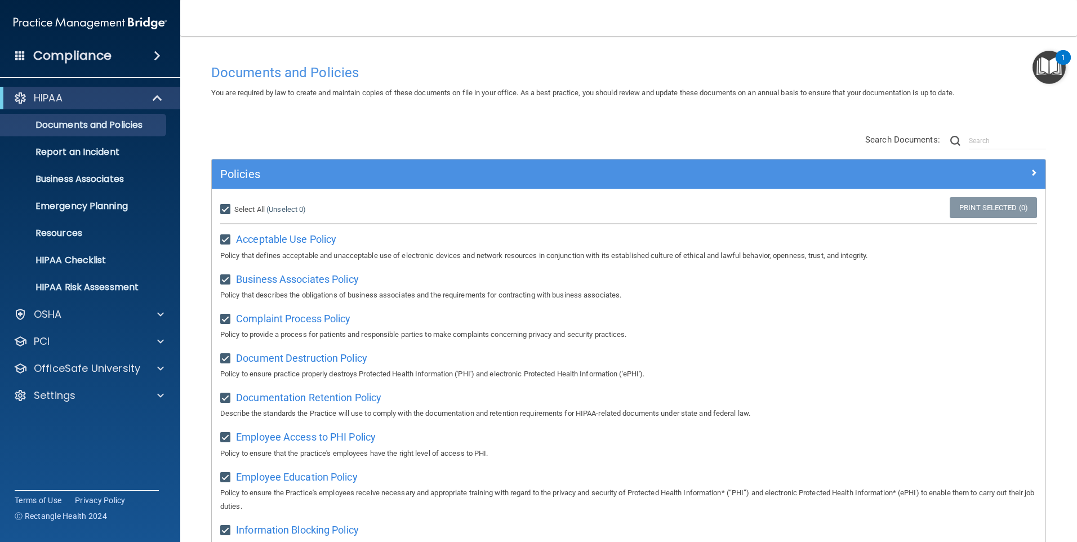
checkbox input "true"
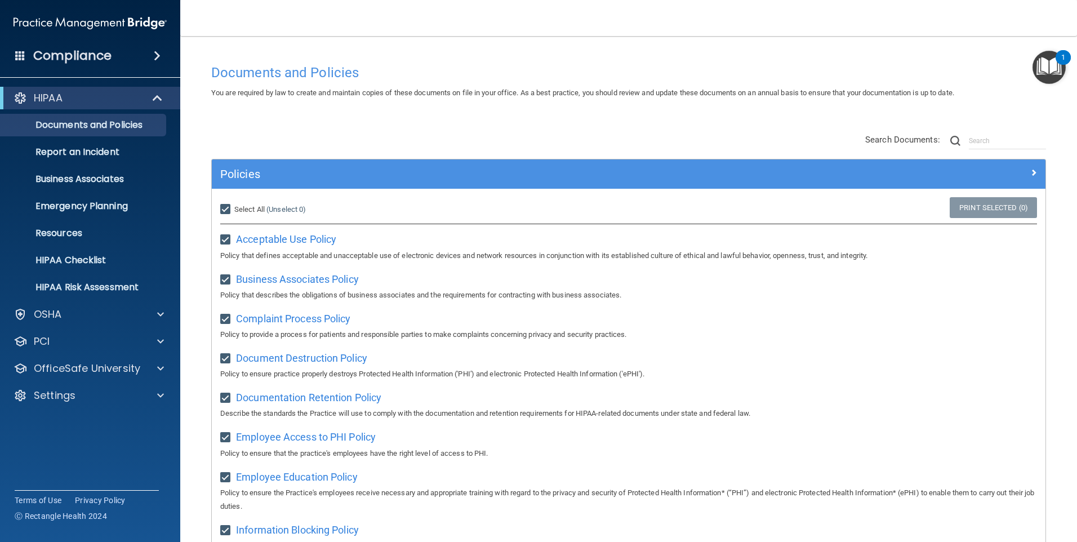
checkbox input "true"
click at [970, 210] on link "Print Selected (21)" at bounding box center [991, 207] width 91 height 21
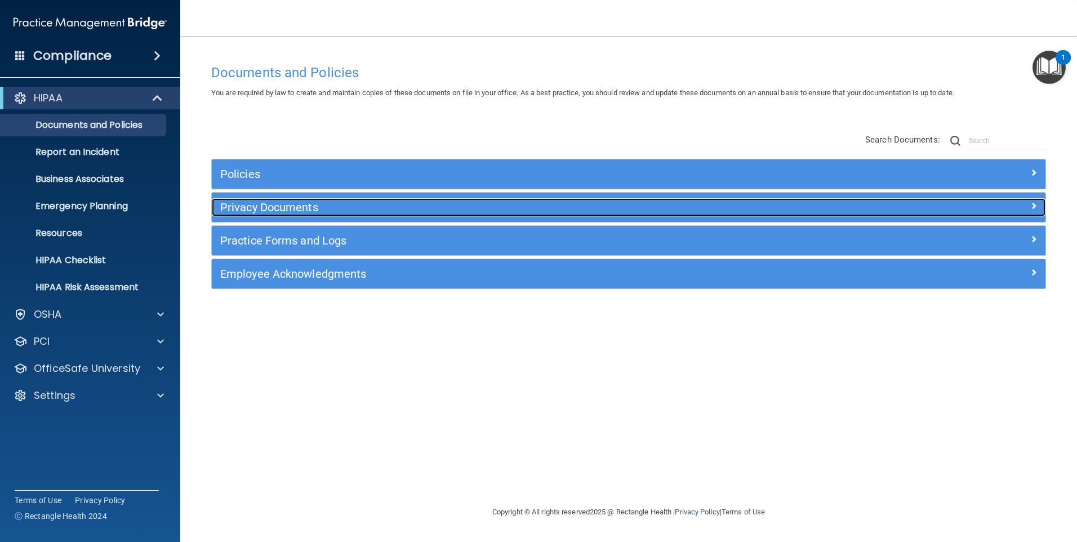
click at [265, 207] on h5 "Privacy Documents" at bounding box center [524, 207] width 608 height 12
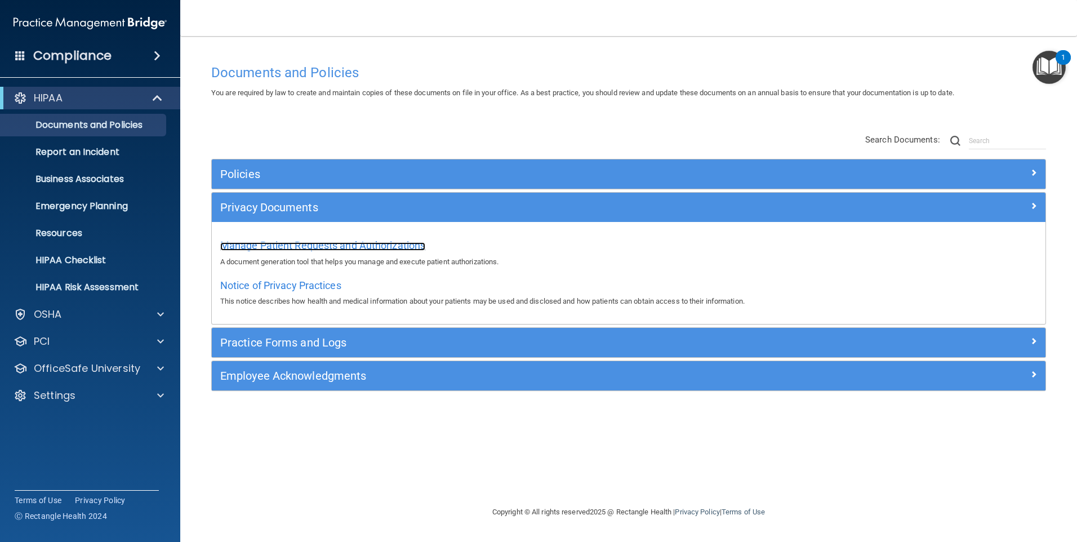
click at [269, 251] on span "Manage Patient Requests and Authorizations" at bounding box center [322, 245] width 205 height 12
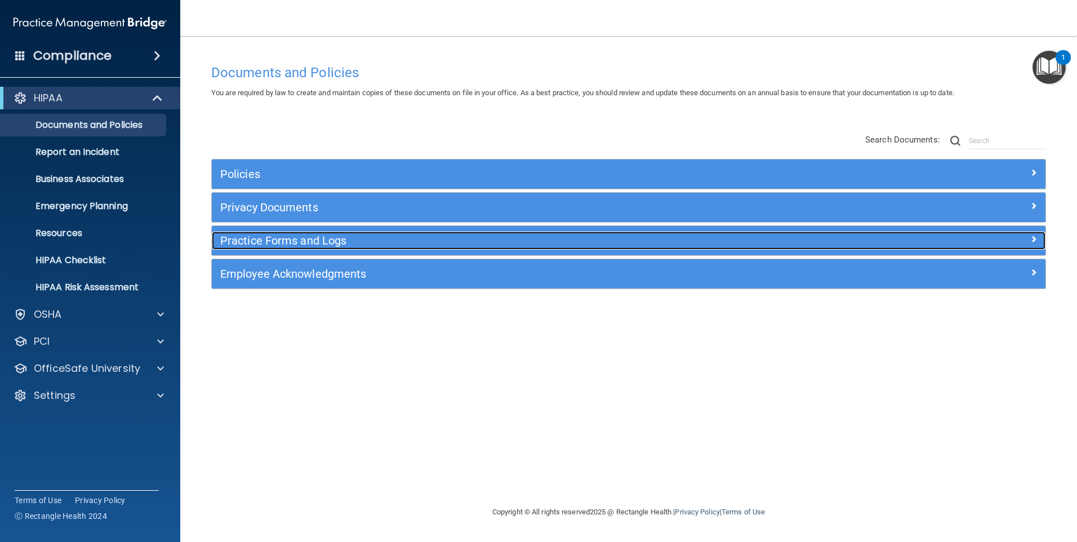
click at [293, 239] on h5 "Practice Forms and Logs" at bounding box center [524, 240] width 608 height 12
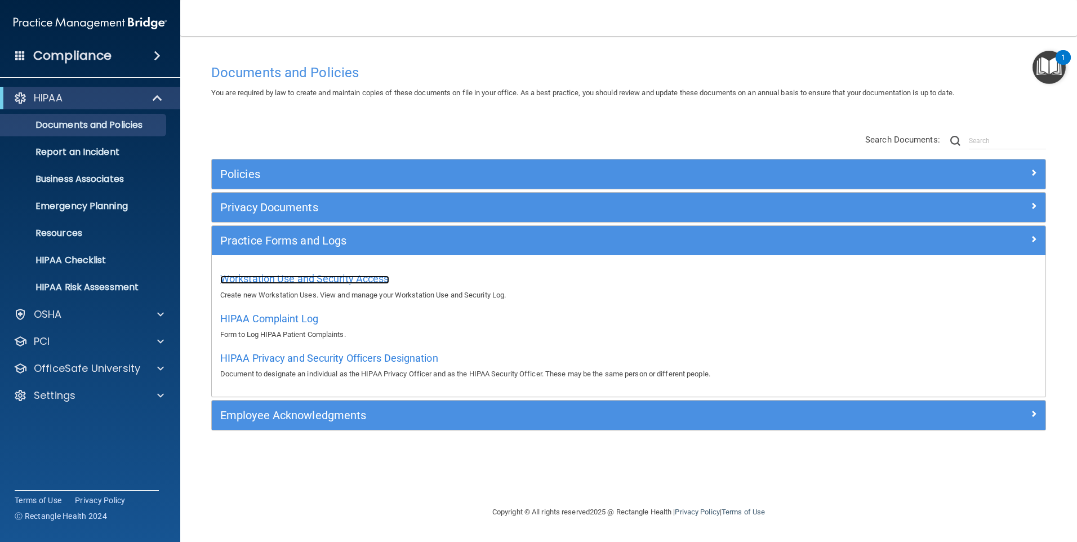
click at [279, 279] on span "Workstation Use and Security Access" at bounding box center [304, 279] width 169 height 12
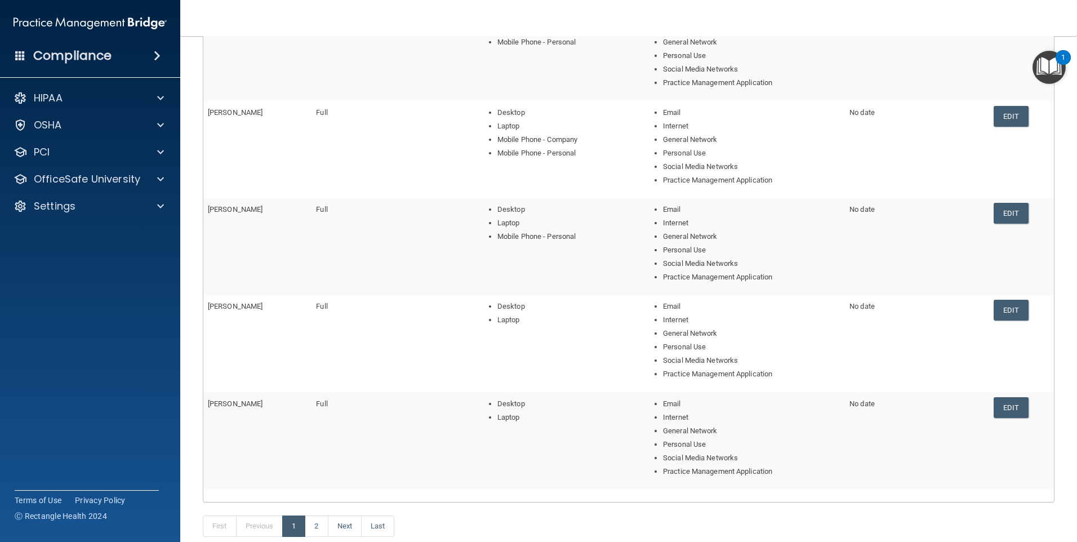
scroll to position [316, 0]
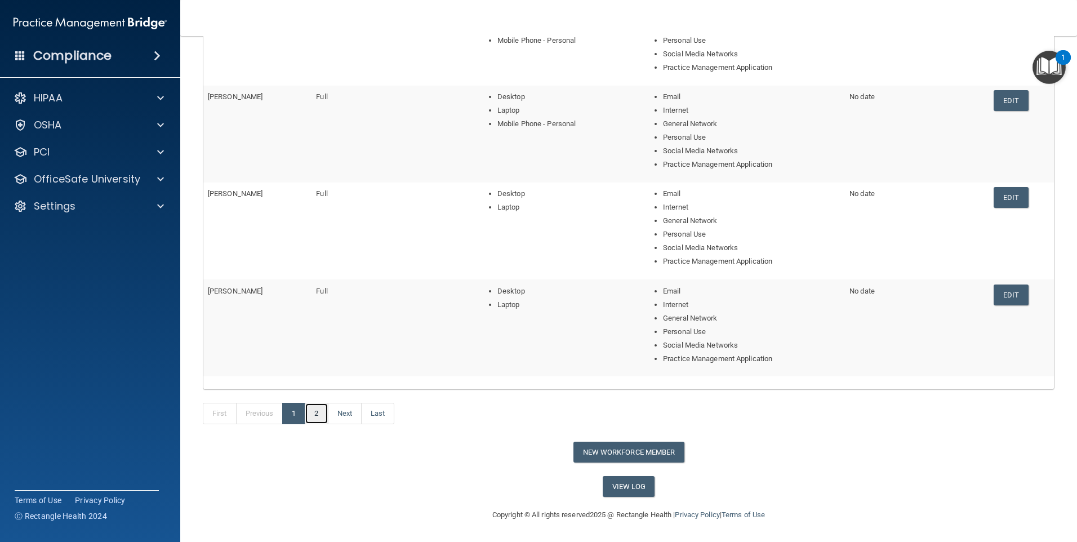
click at [314, 416] on link "2" at bounding box center [316, 413] width 23 height 21
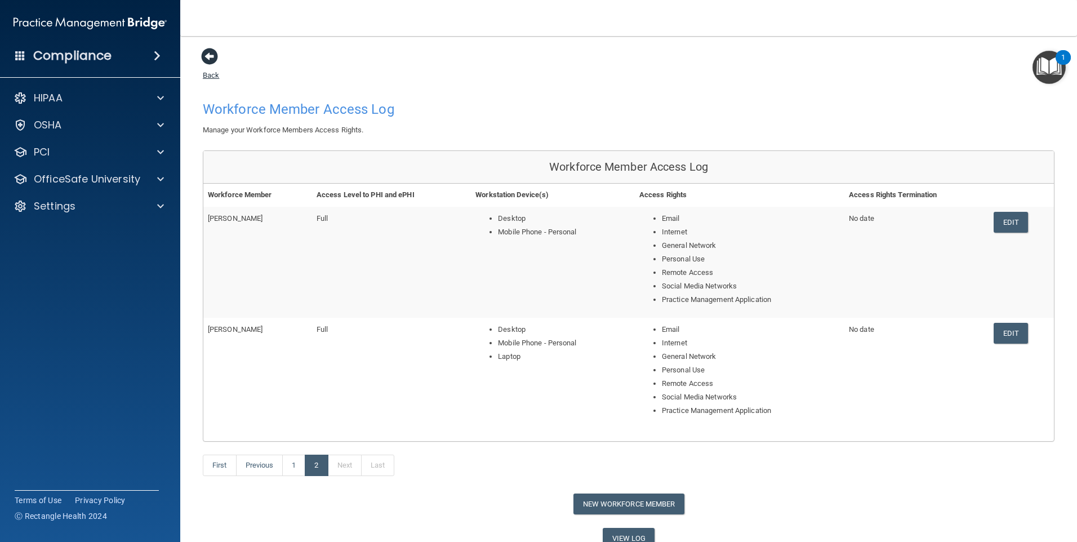
click at [208, 54] on span at bounding box center [209, 56] width 17 height 17
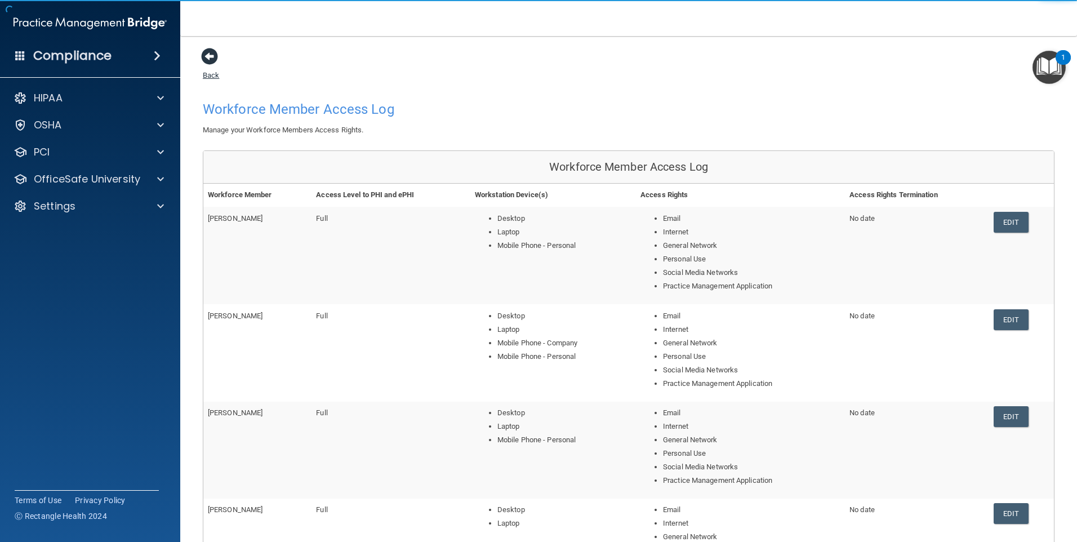
click at [207, 60] on span at bounding box center [209, 56] width 17 height 17
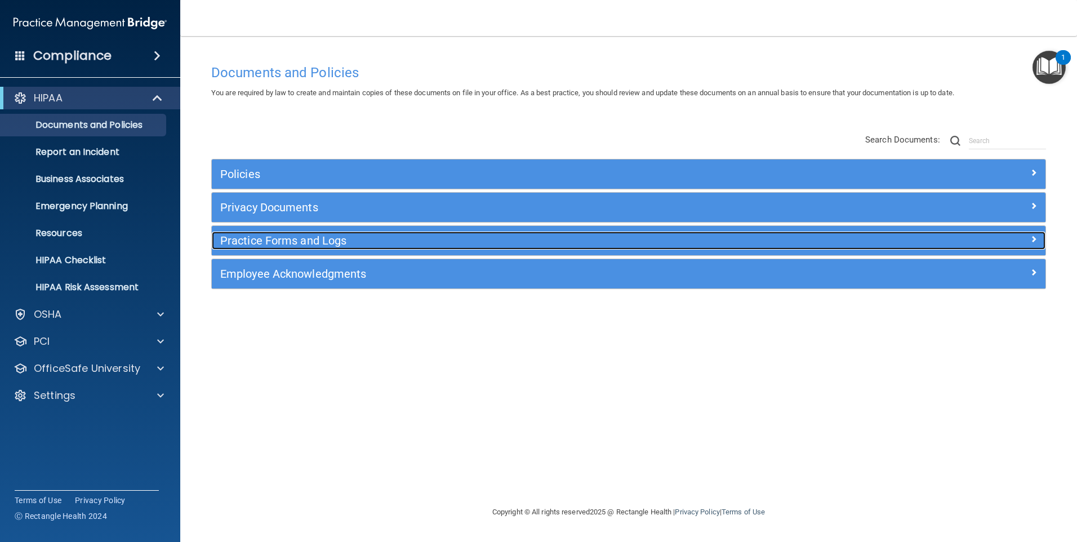
click at [301, 239] on h5 "Practice Forms and Logs" at bounding box center [524, 240] width 608 height 12
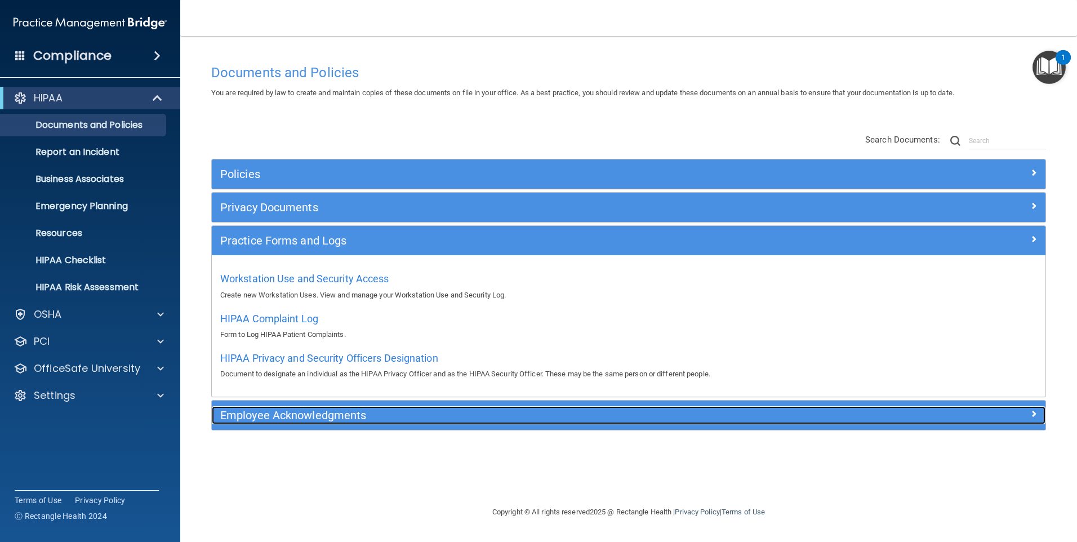
click at [297, 417] on h5 "Employee Acknowledgments" at bounding box center [524, 415] width 608 height 12
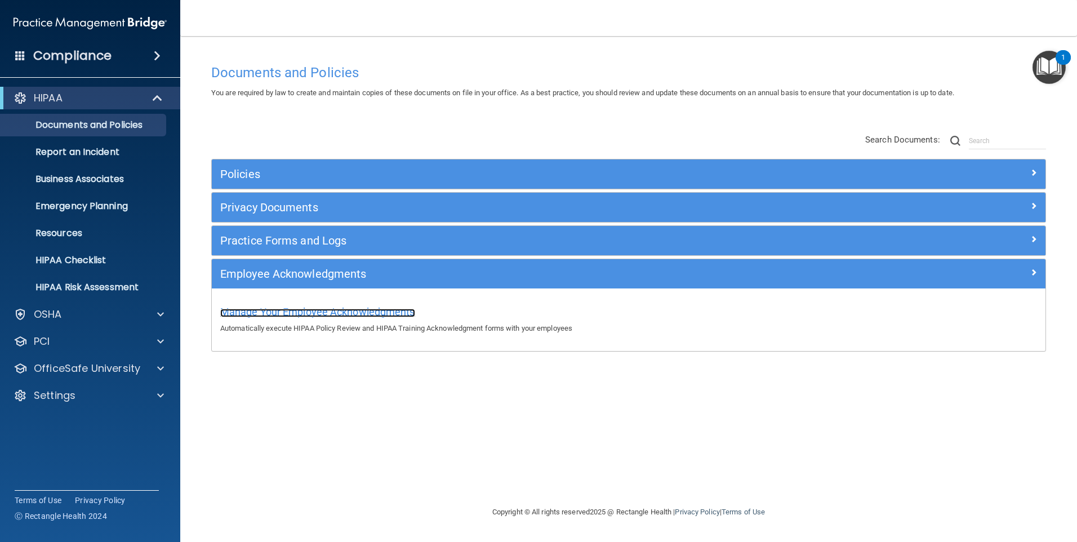
click at [355, 310] on span "Manage Your Employee Acknowledgments" at bounding box center [317, 312] width 195 height 12
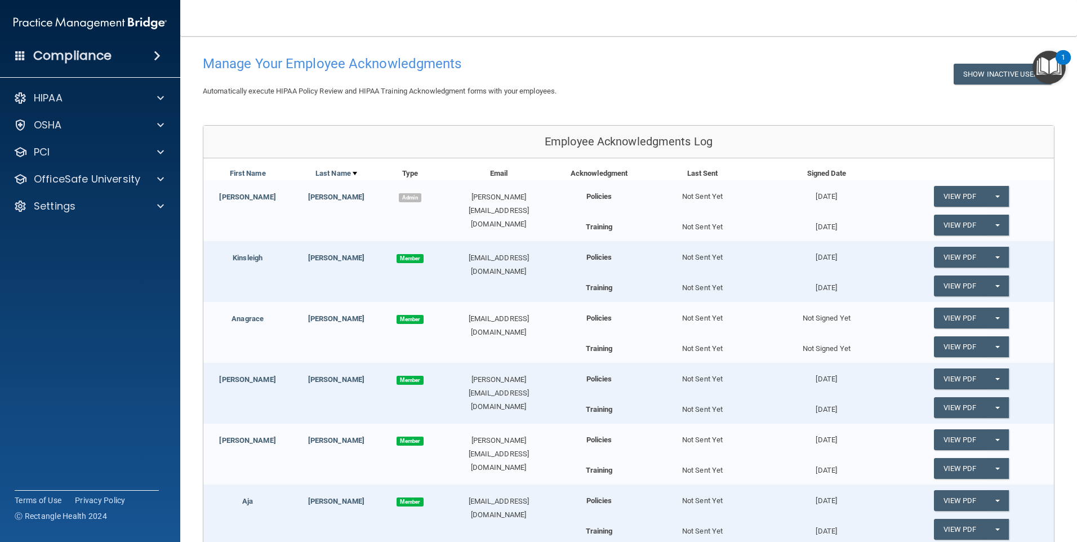
scroll to position [43, 0]
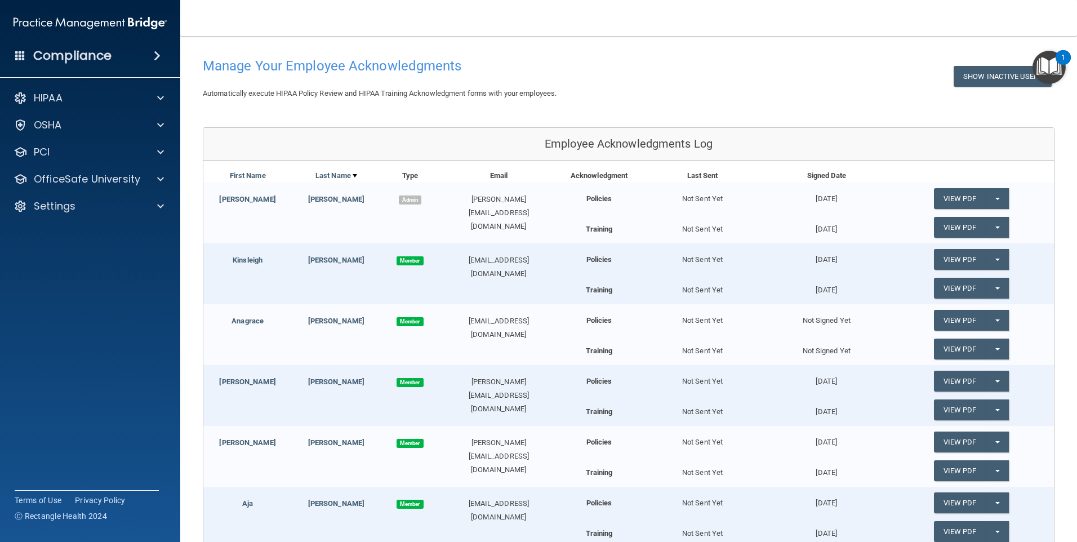
click at [710, 74] on div "Show Inactive Users" at bounding box center [882, 76] width 362 height 21
click at [949, 233] on link "View PDF" at bounding box center [960, 227] width 52 height 21
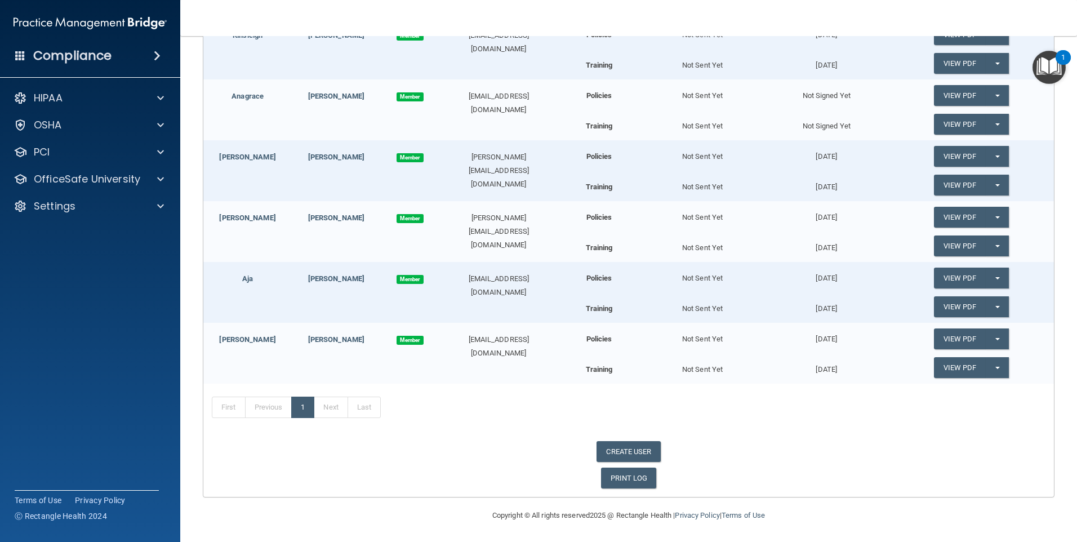
scroll to position [269, 0]
click at [617, 473] on link "PRINT LOG" at bounding box center [629, 477] width 56 height 21
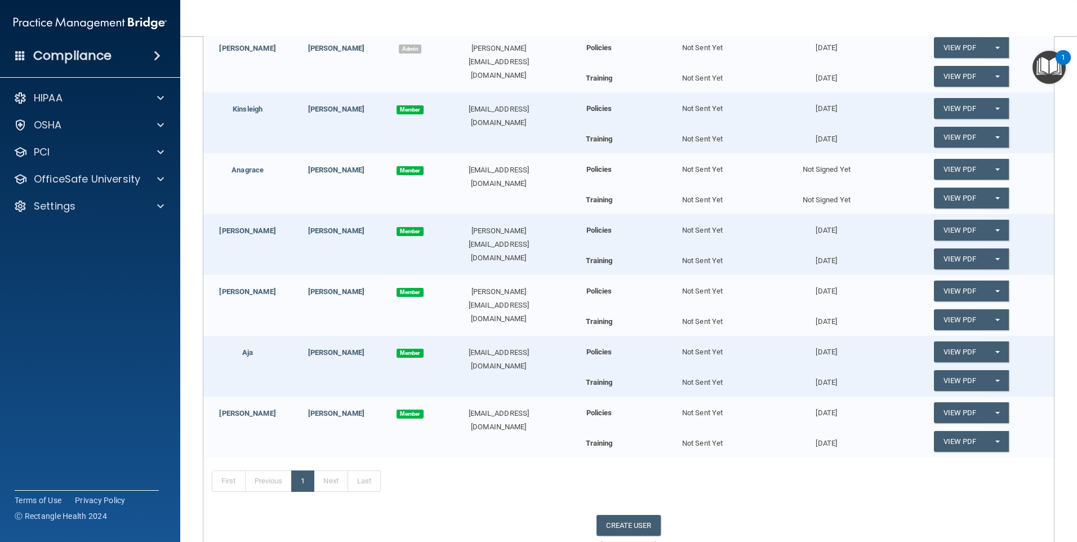
scroll to position [100, 0]
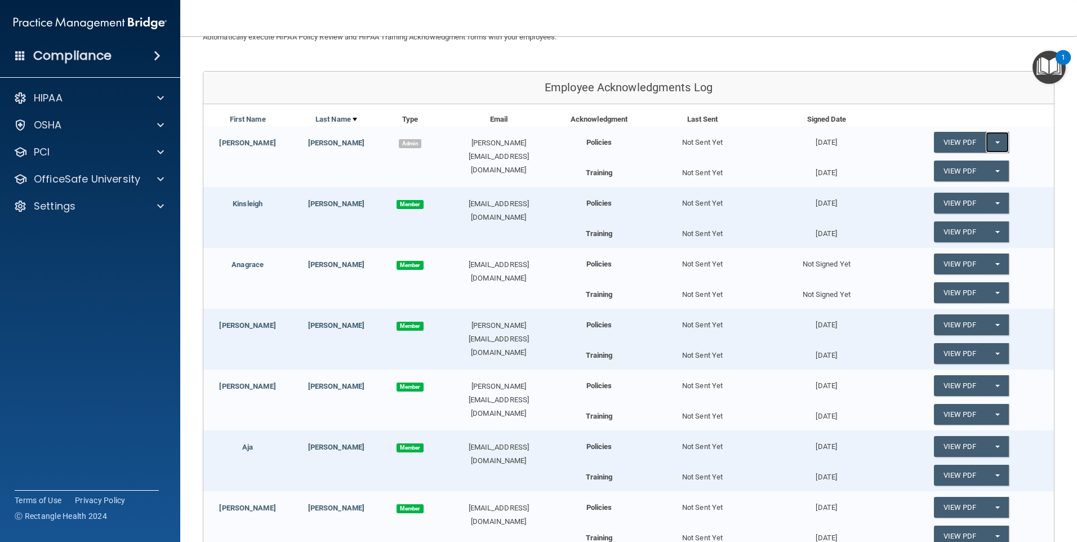
click at [990, 138] on button "Split button!" at bounding box center [997, 142] width 23 height 21
click at [943, 140] on link "View PDF" at bounding box center [960, 142] width 52 height 21
click at [946, 170] on link "View PDF" at bounding box center [960, 170] width 52 height 21
click at [942, 141] on link "View PDF" at bounding box center [960, 142] width 52 height 21
click at [935, 166] on link "View PDF" at bounding box center [960, 170] width 52 height 21
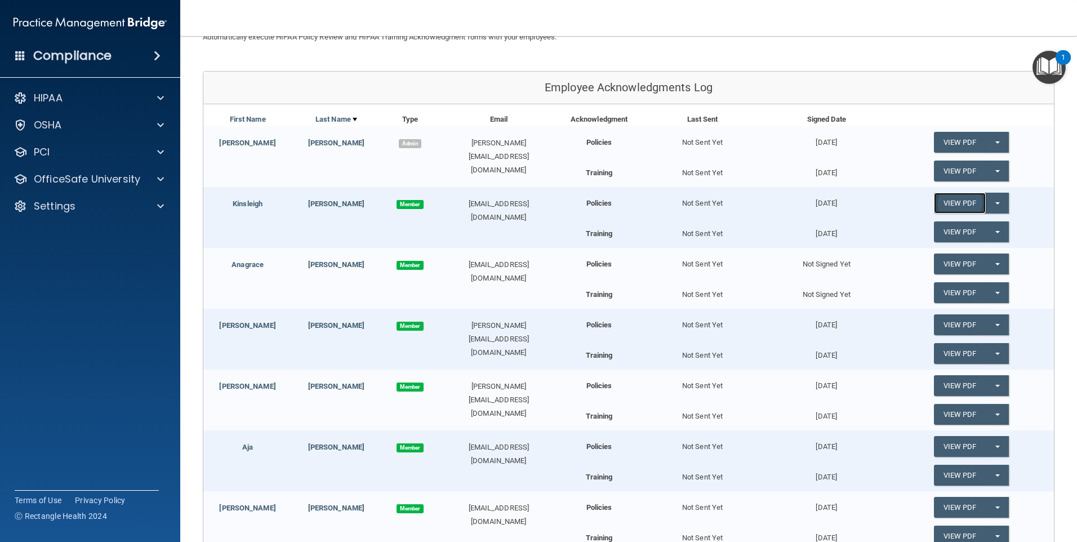
click at [940, 204] on link "View PDF" at bounding box center [960, 203] width 52 height 21
click at [941, 233] on link "View PDF" at bounding box center [960, 231] width 52 height 21
click at [951, 262] on link "View PDF" at bounding box center [960, 263] width 52 height 21
click at [953, 291] on link "View PDF" at bounding box center [960, 292] width 52 height 21
click at [948, 291] on link "View PDF" at bounding box center [960, 292] width 52 height 21
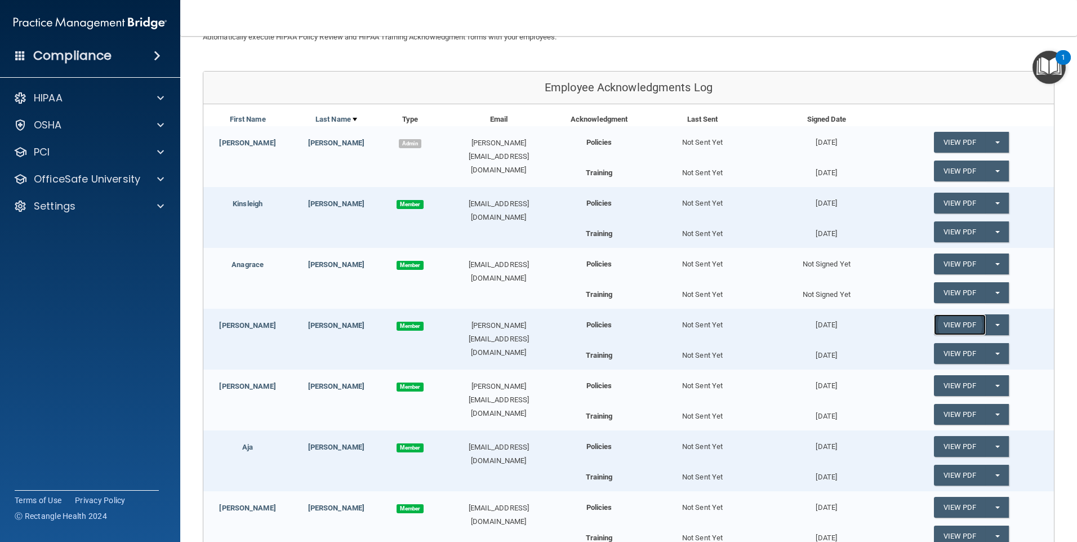
click at [956, 325] on link "View PDF" at bounding box center [960, 324] width 52 height 21
click at [951, 356] on link "View PDF" at bounding box center [960, 353] width 52 height 21
click at [946, 385] on link "View PDF" at bounding box center [960, 385] width 52 height 21
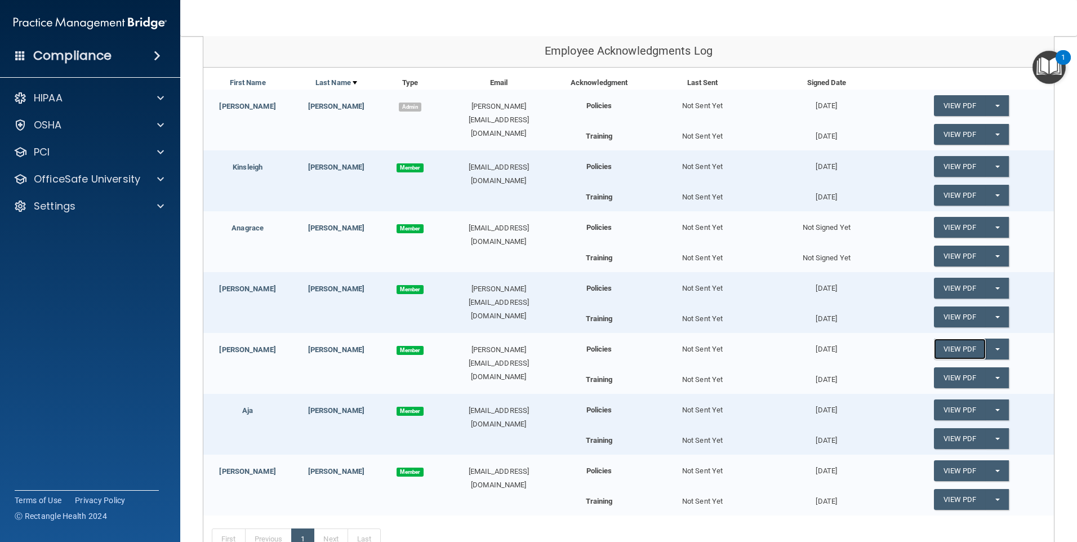
scroll to position [156, 0]
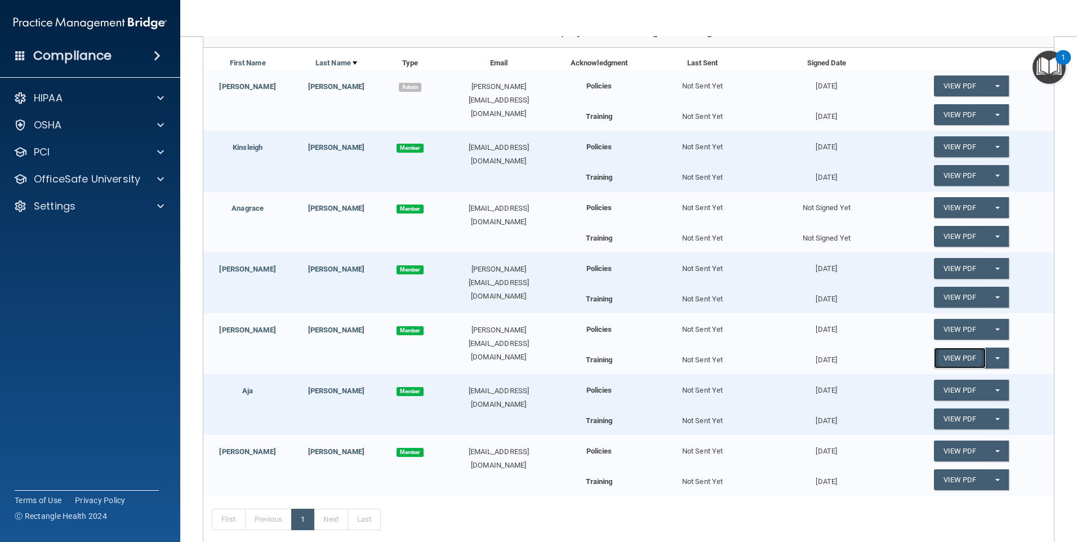
click at [946, 359] on link "View PDF" at bounding box center [960, 357] width 52 height 21
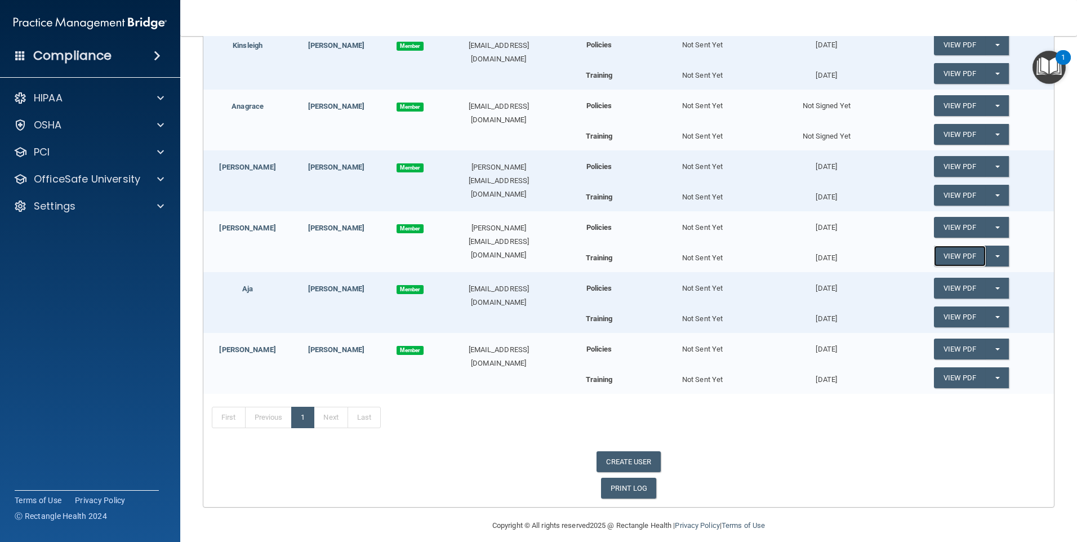
scroll to position [269, 0]
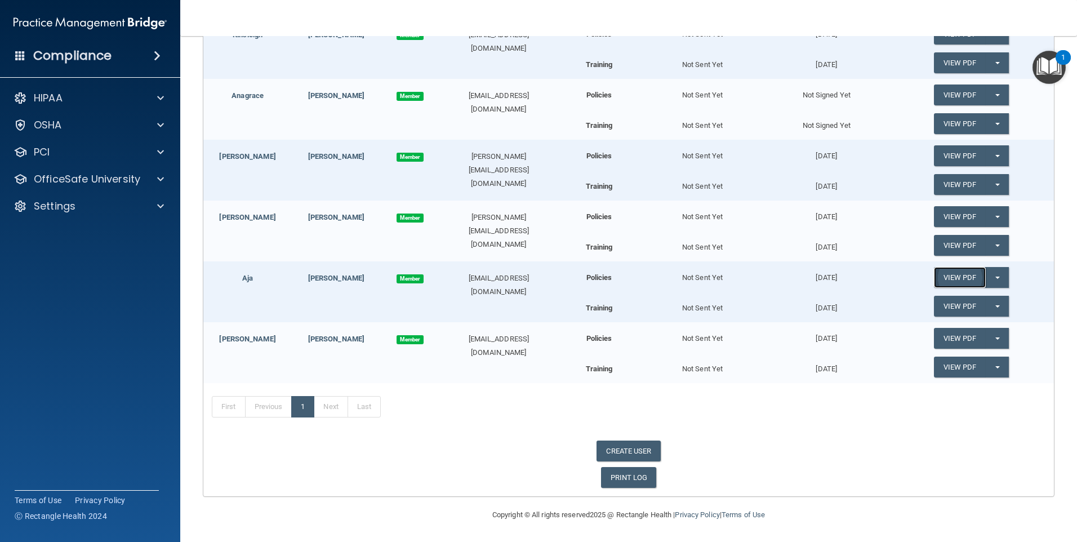
click at [952, 277] on link "View PDF" at bounding box center [960, 277] width 52 height 21
click at [960, 301] on link "View PDF" at bounding box center [960, 306] width 52 height 21
click at [952, 337] on link "View PDF" at bounding box center [960, 338] width 52 height 21
click at [953, 364] on link "View PDF" at bounding box center [960, 366] width 52 height 21
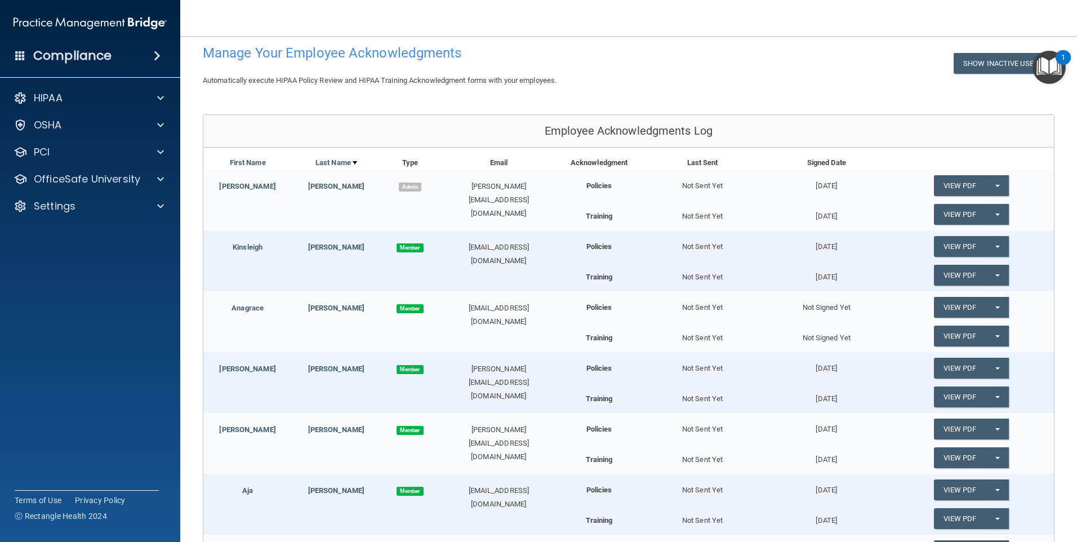
scroll to position [0, 0]
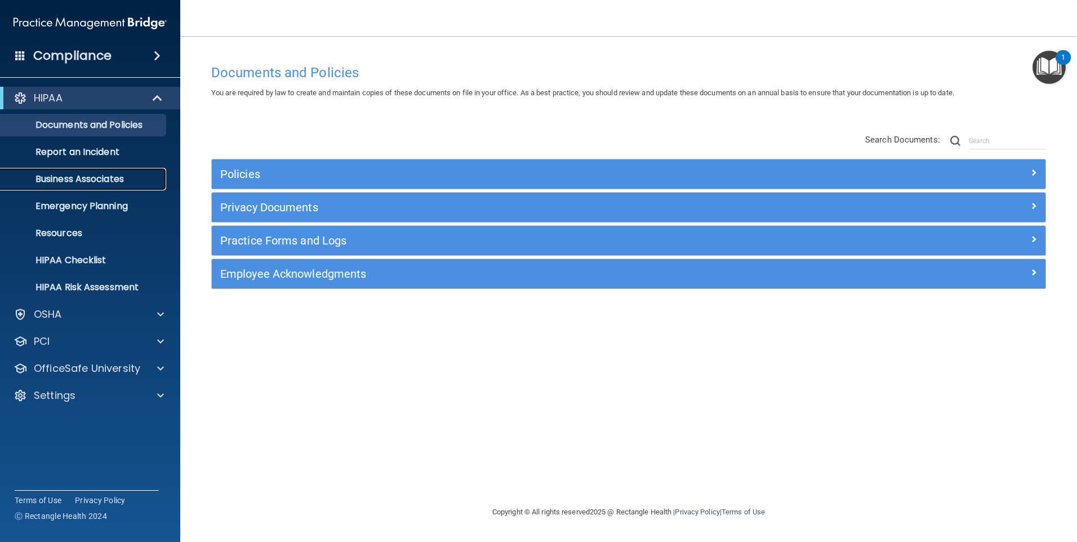
click at [72, 173] on p "Business Associates" at bounding box center [84, 178] width 154 height 11
click at [254, 163] on div "Policies" at bounding box center [628, 173] width 833 height 29
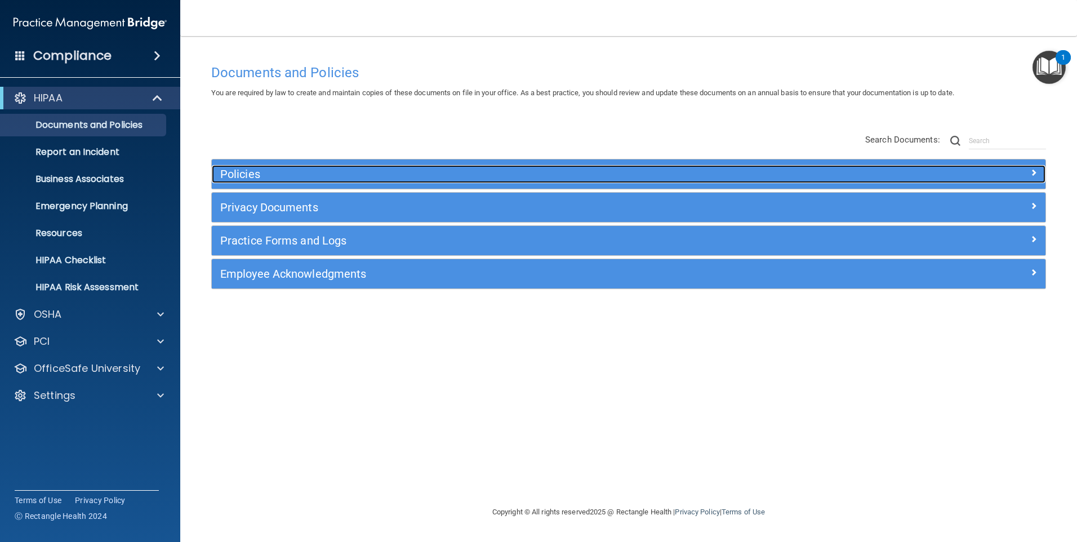
click at [240, 172] on h5 "Policies" at bounding box center [524, 174] width 608 height 12
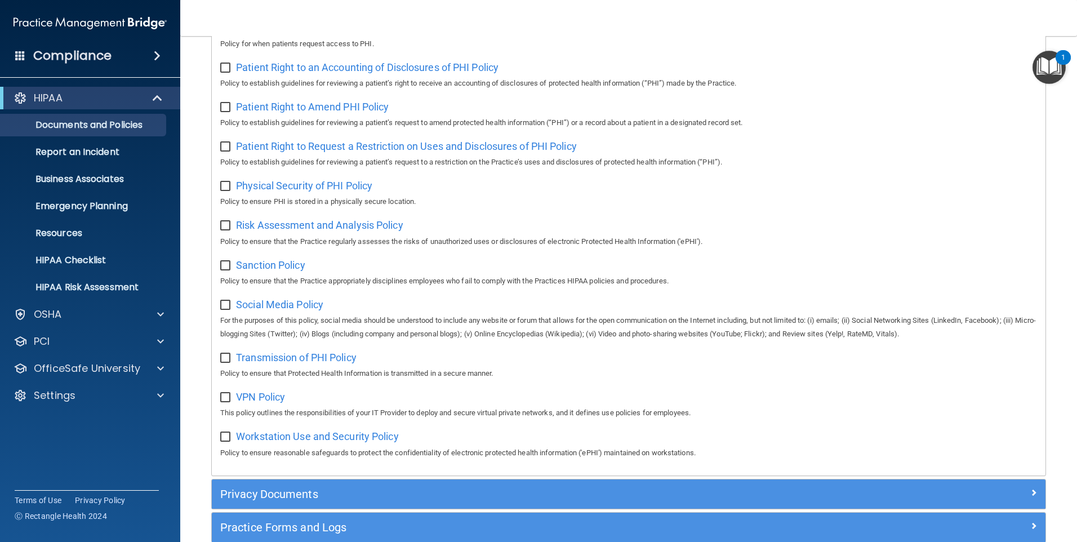
scroll to position [724, 0]
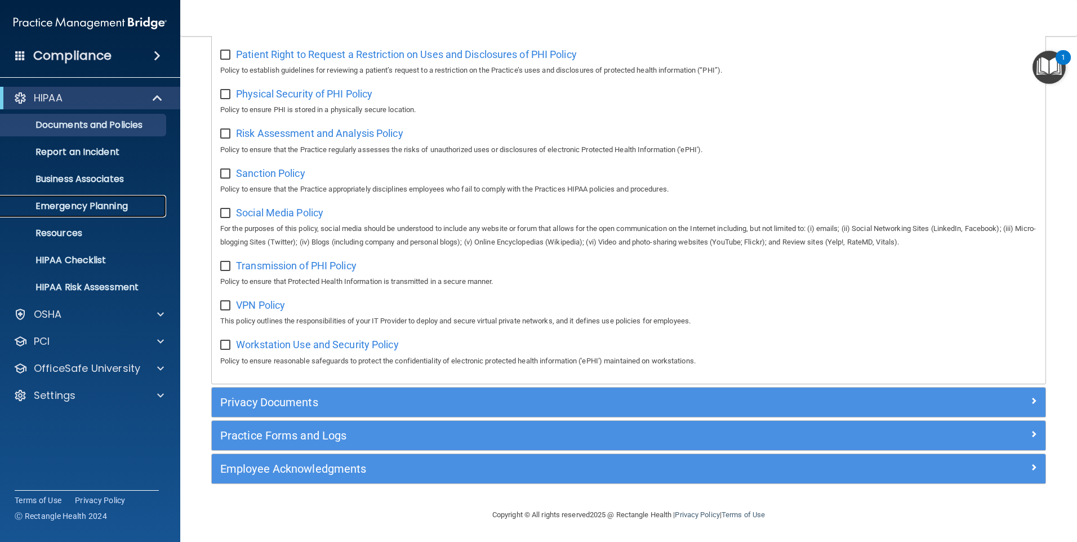
click at [46, 203] on p "Emergency Planning" at bounding box center [84, 205] width 154 height 11
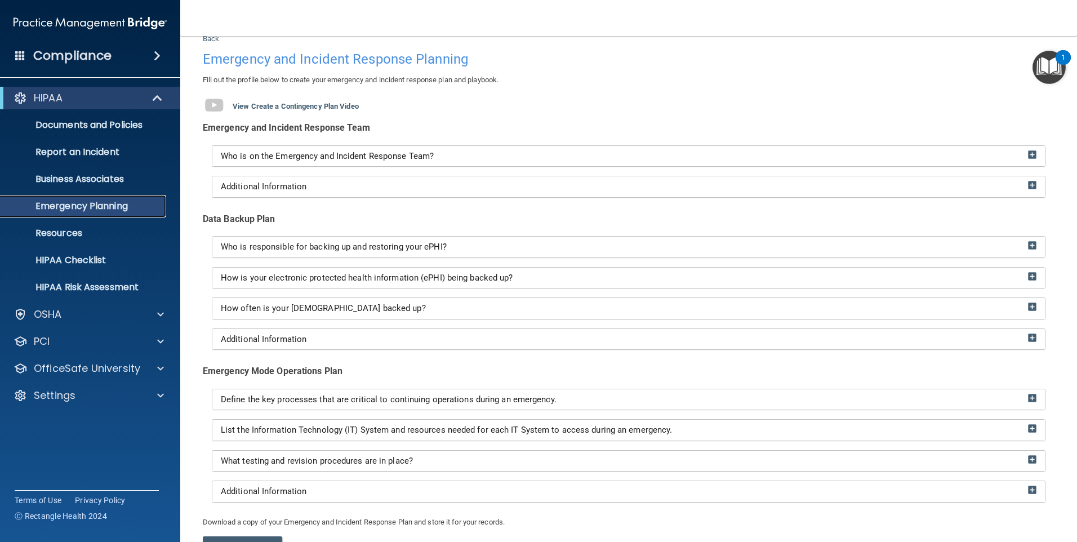
scroll to position [35, 0]
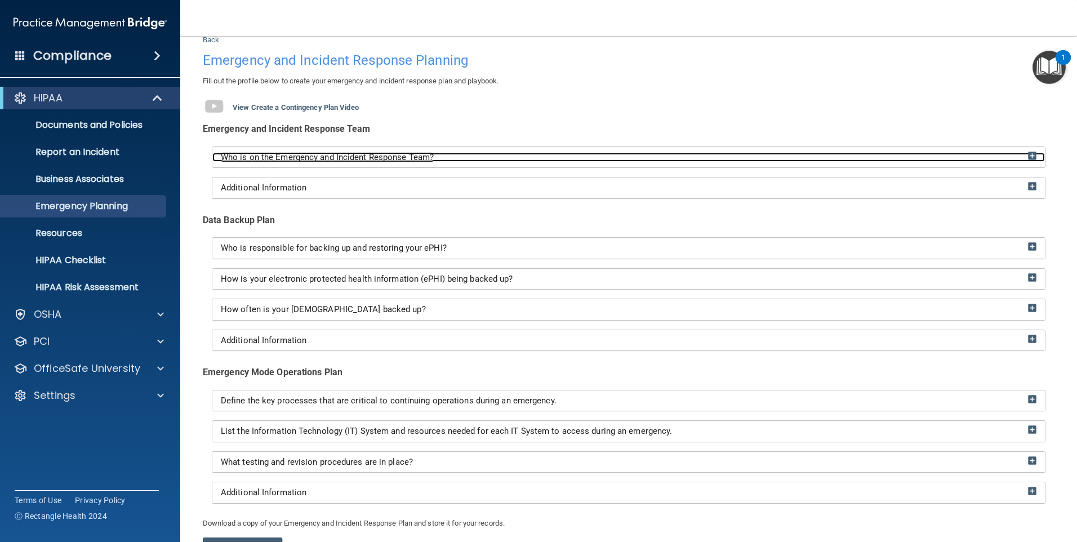
click at [1028, 157] on img at bounding box center [1032, 155] width 8 height 8
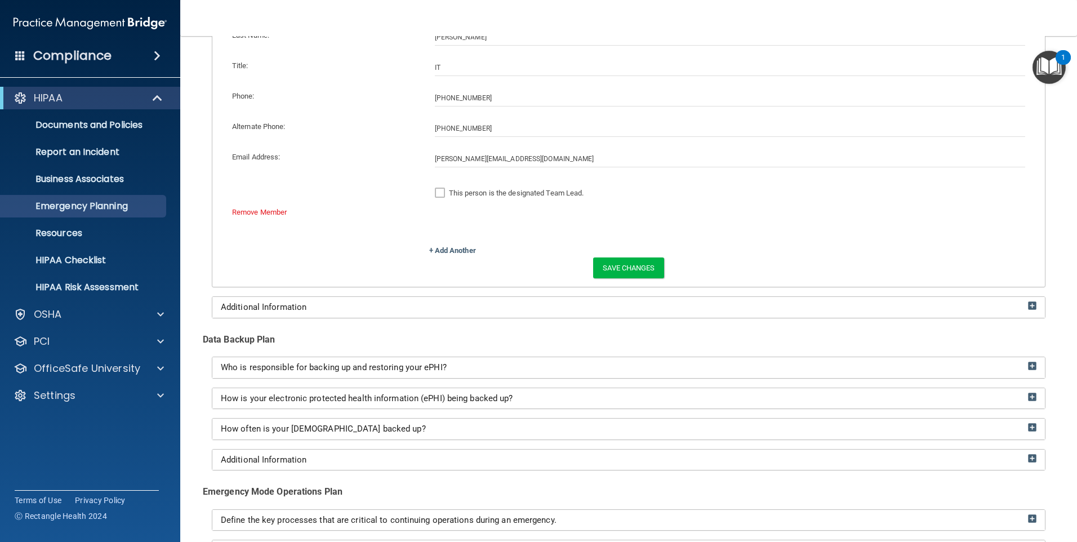
scroll to position [486, 0]
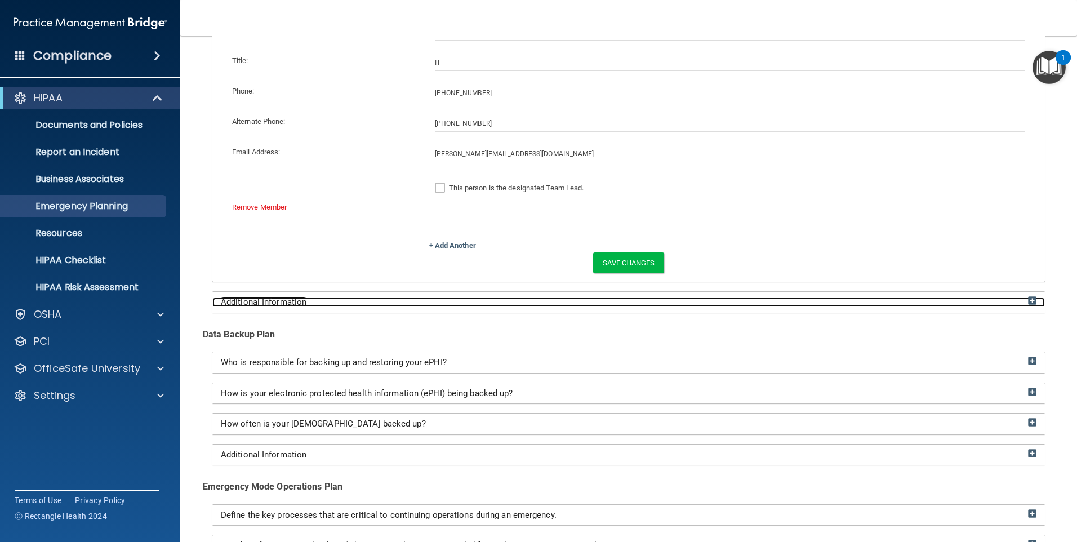
click at [1028, 300] on img at bounding box center [1032, 300] width 8 height 8
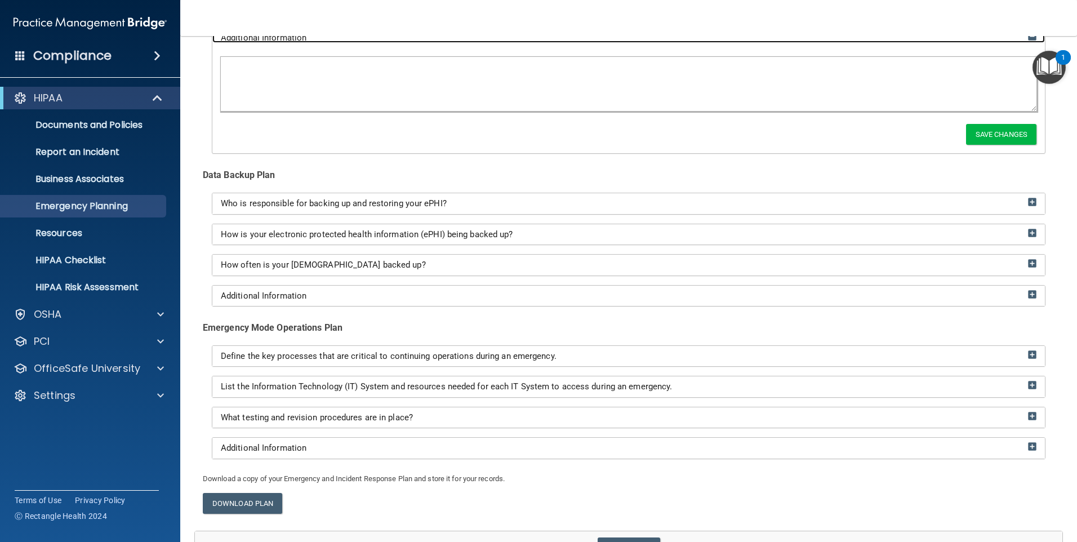
scroll to position [768, 0]
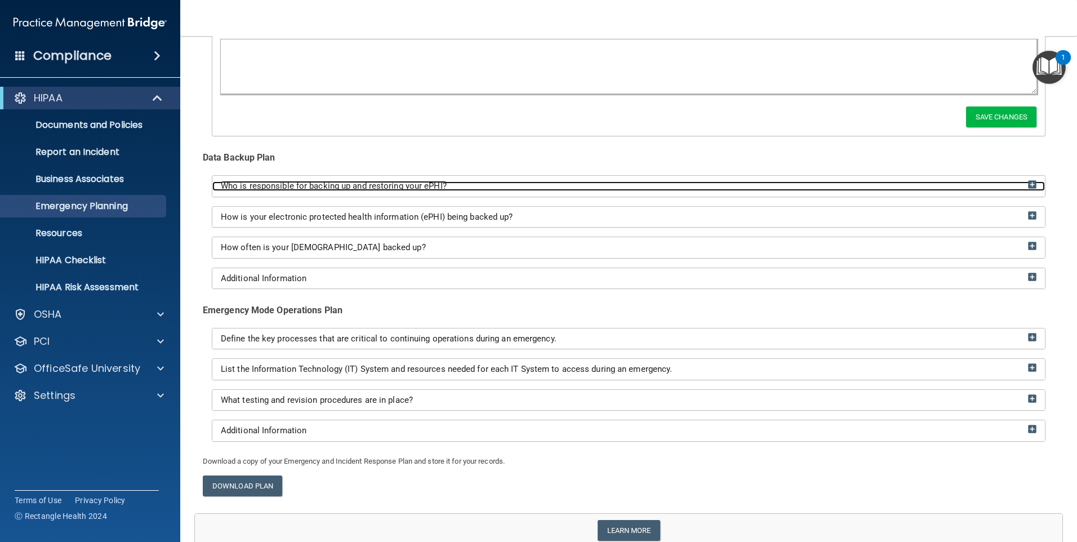
click at [1028, 182] on div "Who is responsible for backing up and restoring your ePHI?" at bounding box center [628, 186] width 832 height 10
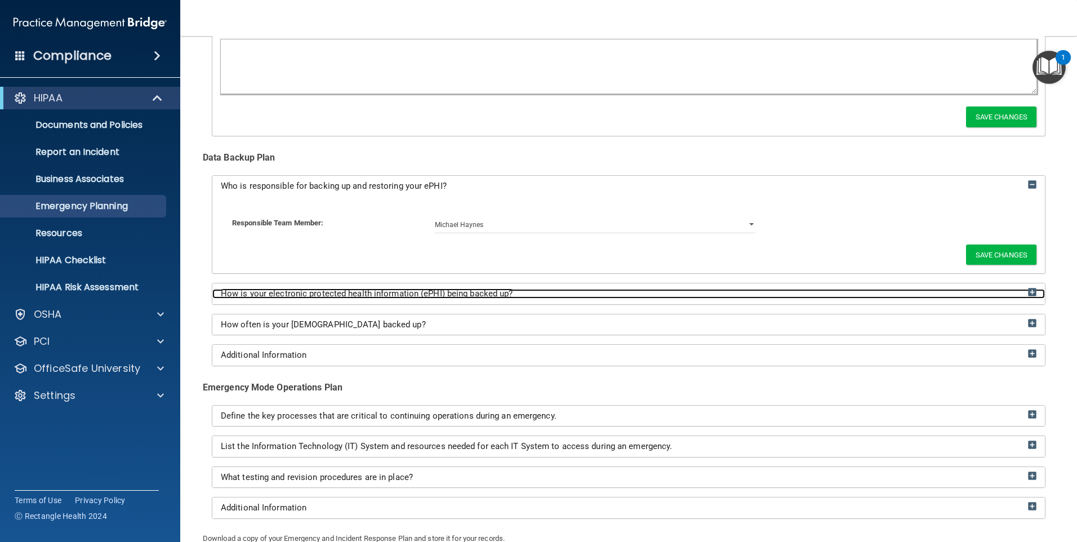
click at [1028, 293] on img at bounding box center [1032, 292] width 8 height 8
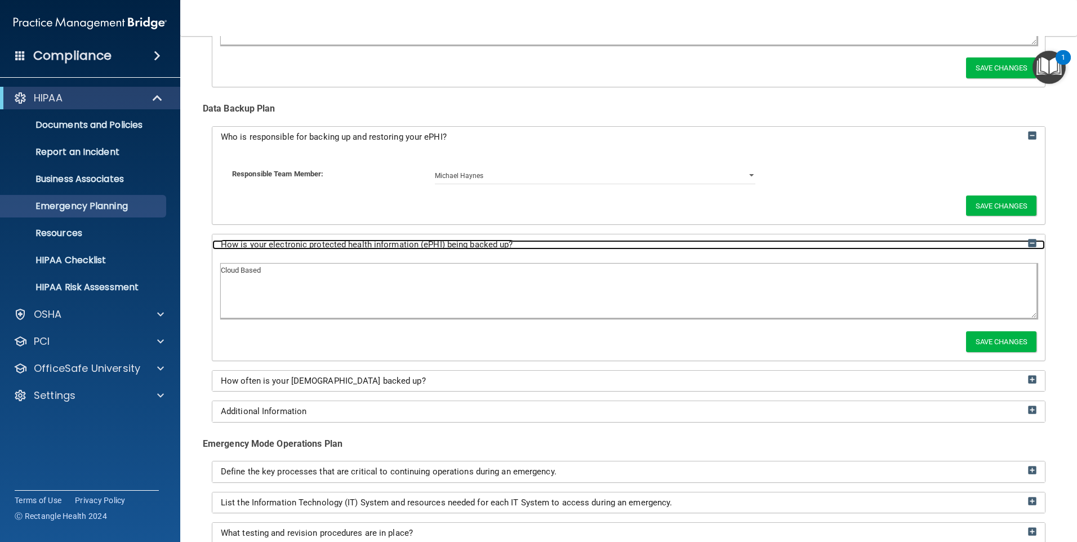
scroll to position [937, 0]
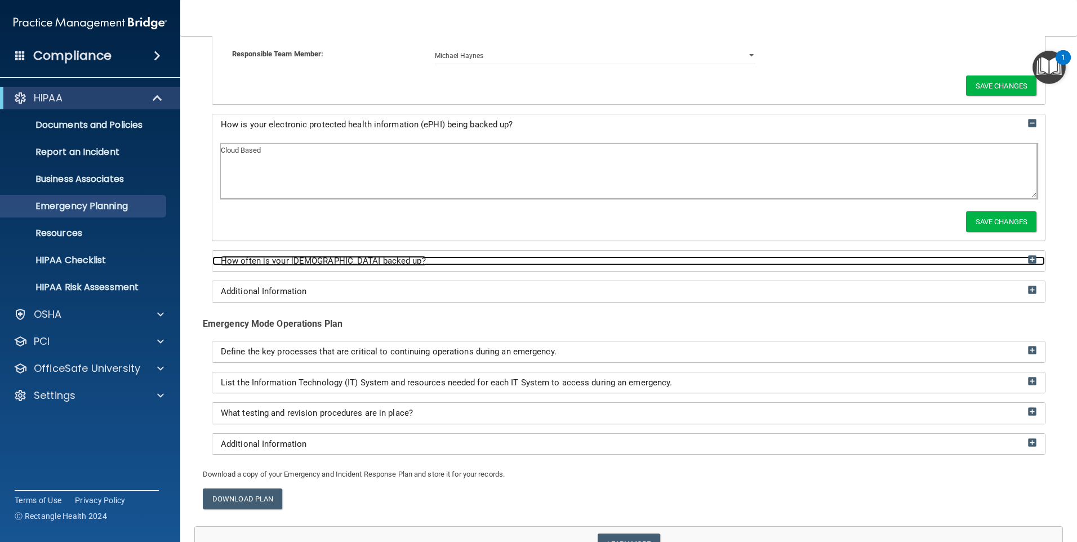
click at [1028, 260] on img at bounding box center [1032, 259] width 8 height 8
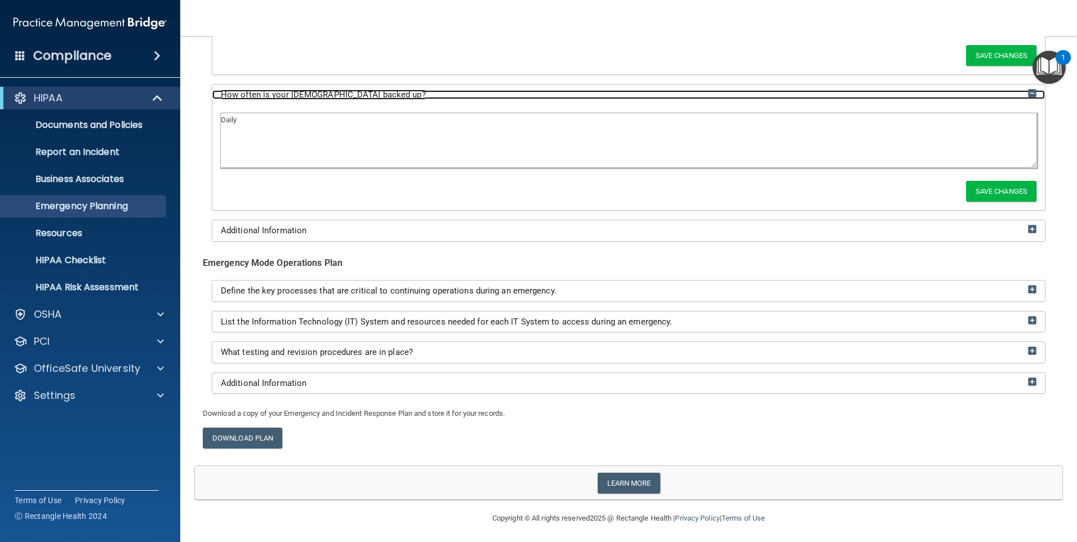
scroll to position [1106, 0]
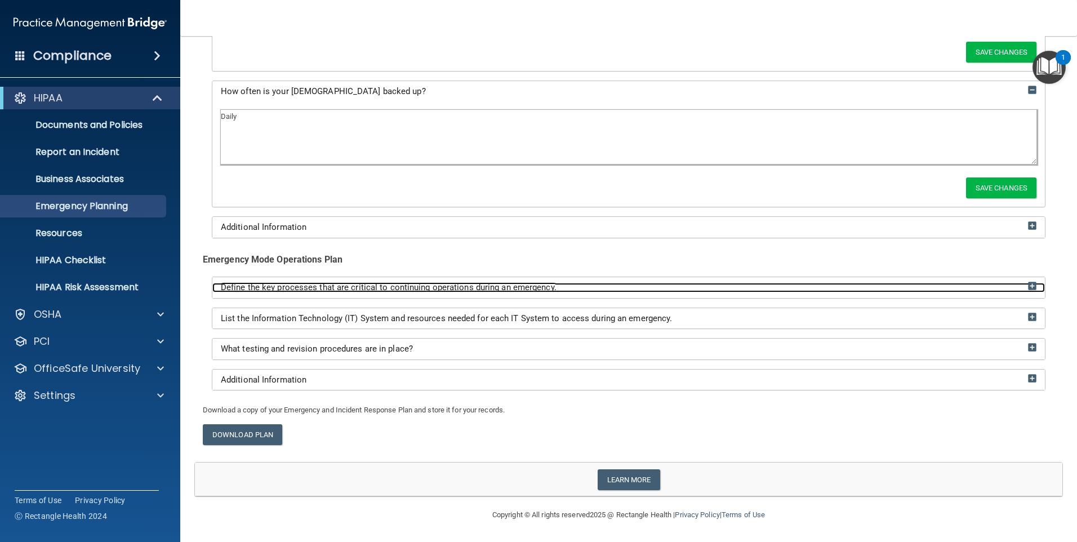
drag, startPoint x: 1025, startPoint y: 283, endPoint x: 1001, endPoint y: 280, distance: 23.8
click at [1028, 283] on img at bounding box center [1032, 286] width 8 height 8
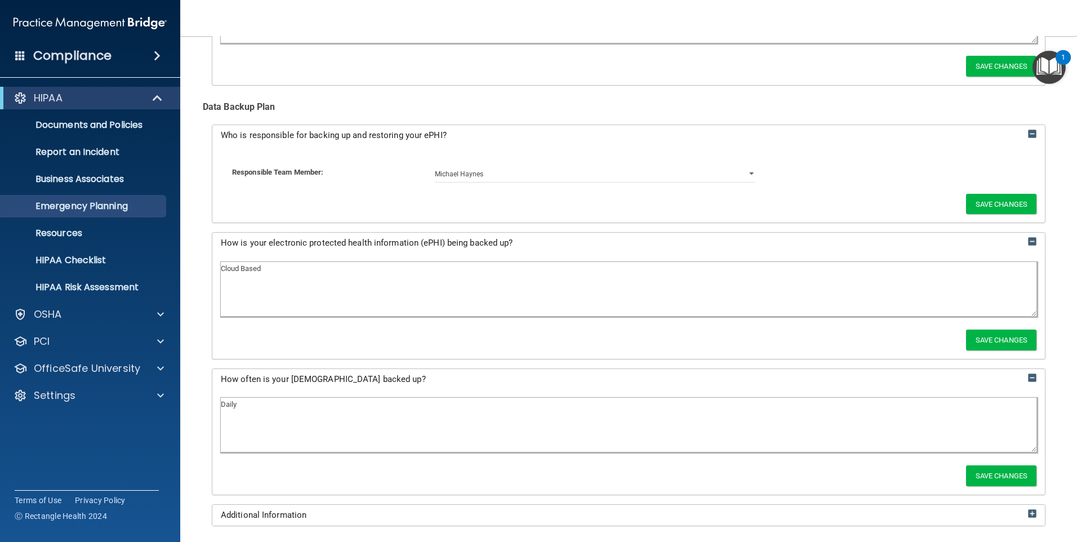
scroll to position [656, 0]
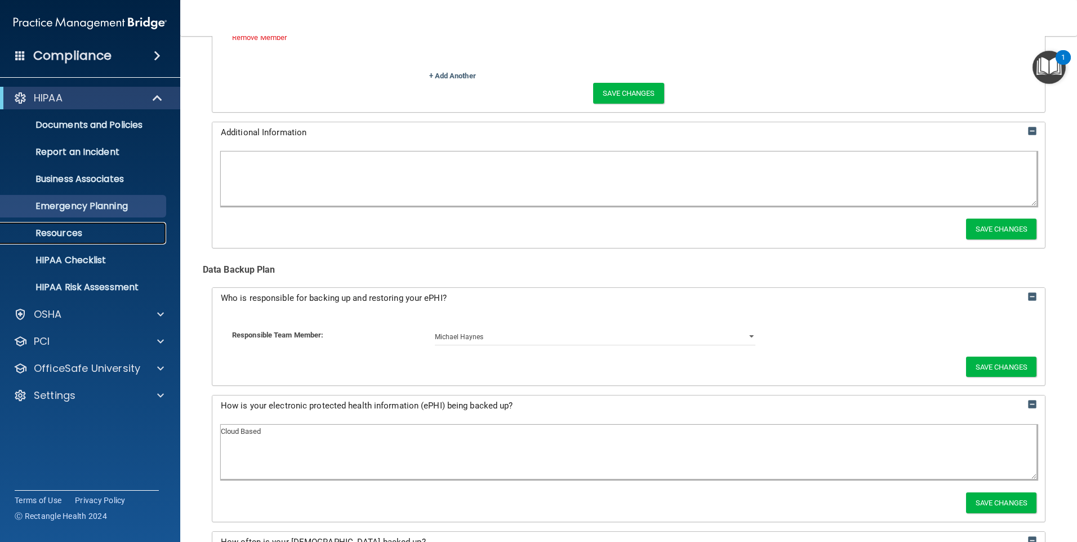
click at [61, 235] on p "Resources" at bounding box center [84, 233] width 154 height 11
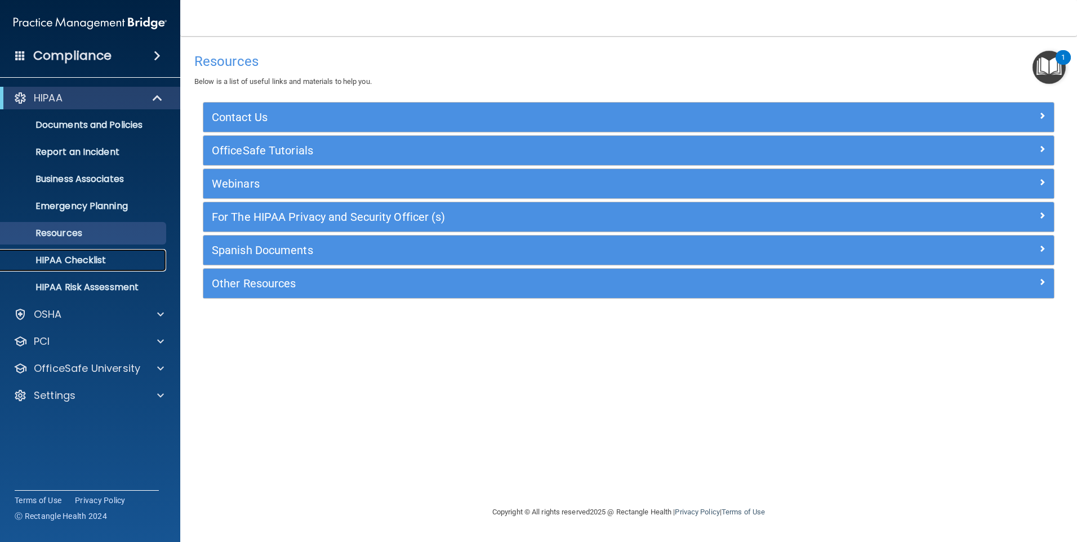
click at [73, 263] on p "HIPAA Checklist" at bounding box center [84, 260] width 154 height 11
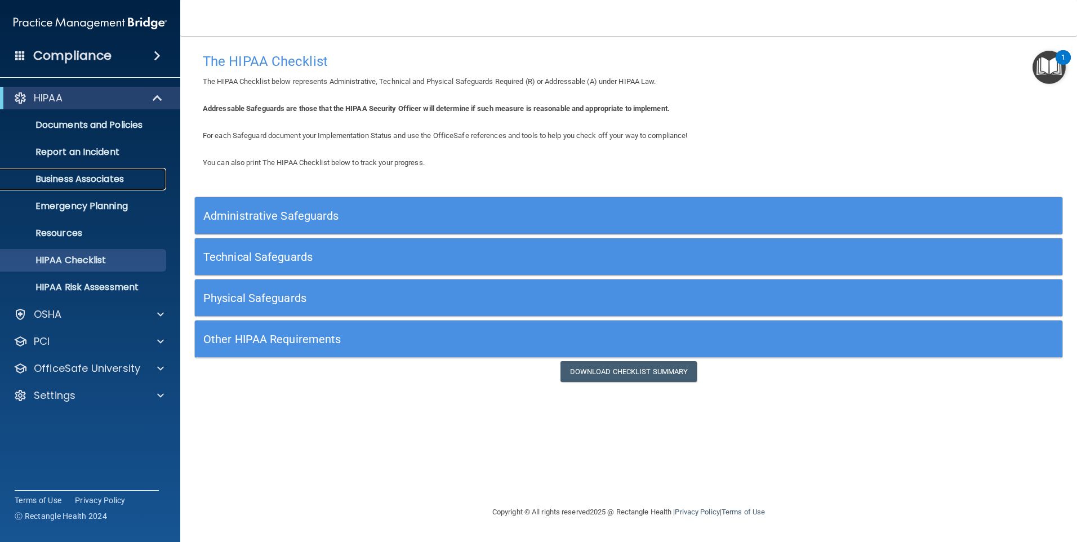
click at [70, 185] on link "Business Associates" at bounding box center [77, 179] width 177 height 23
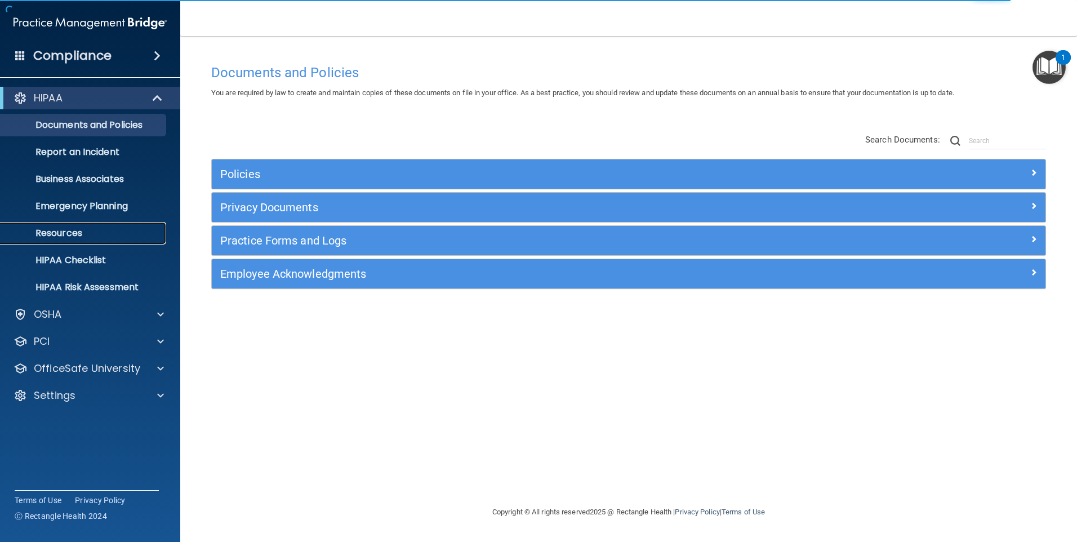
click at [66, 238] on p "Resources" at bounding box center [84, 233] width 154 height 11
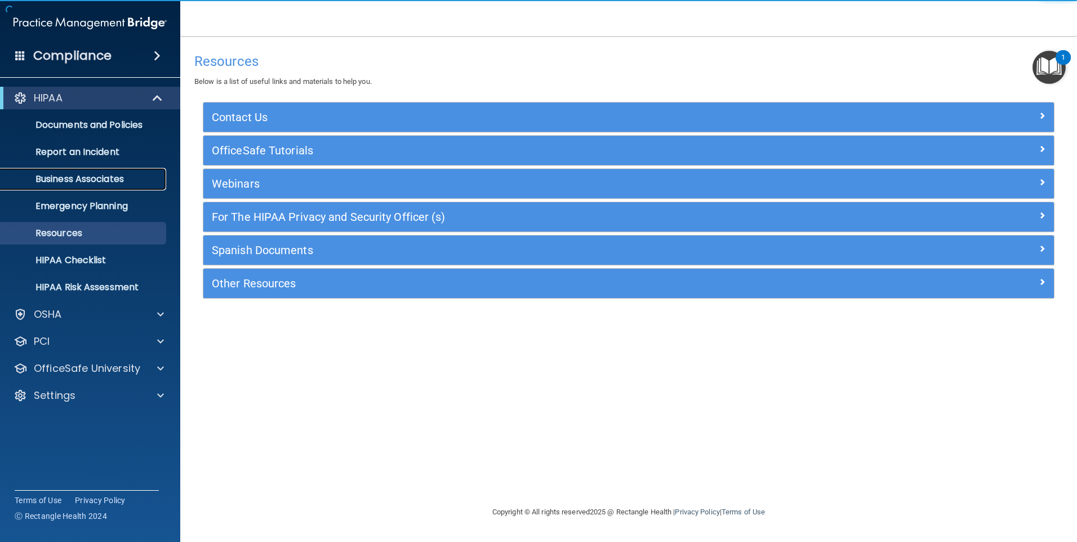
click at [74, 185] on link "Business Associates" at bounding box center [77, 179] width 177 height 23
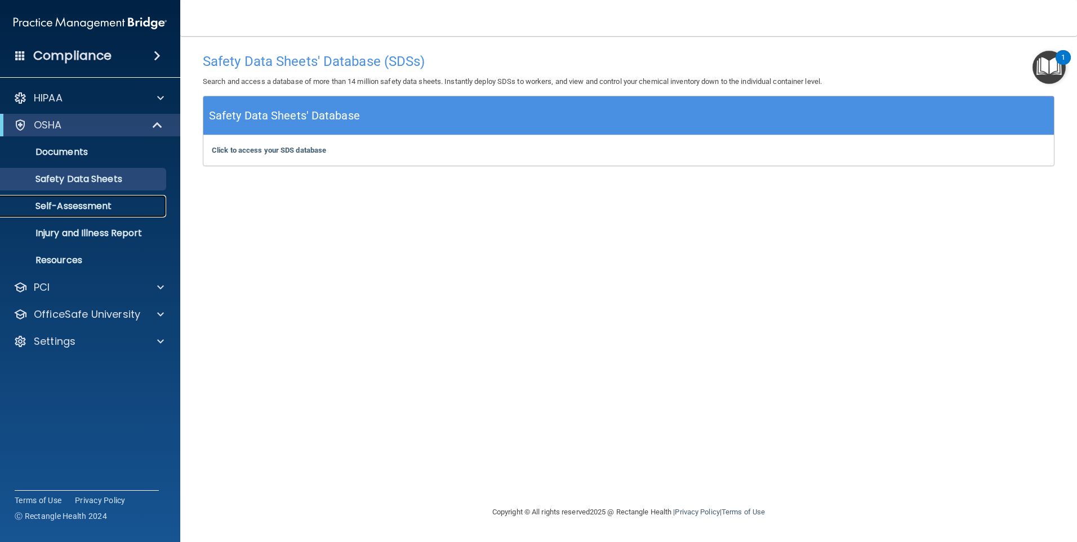
click at [86, 207] on p "Self-Assessment" at bounding box center [84, 205] width 154 height 11
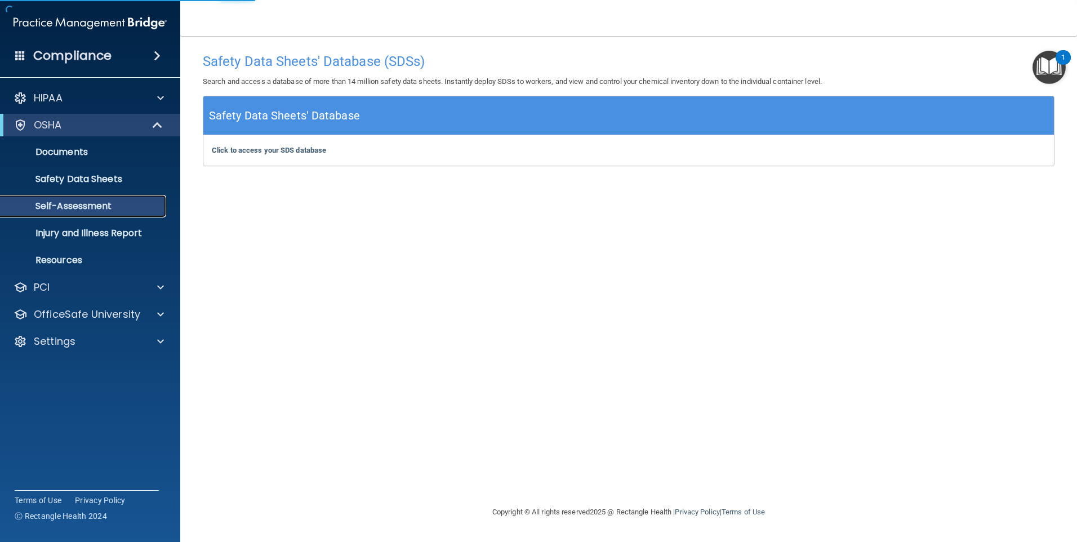
click at [72, 204] on p "Self-Assessment" at bounding box center [84, 205] width 154 height 11
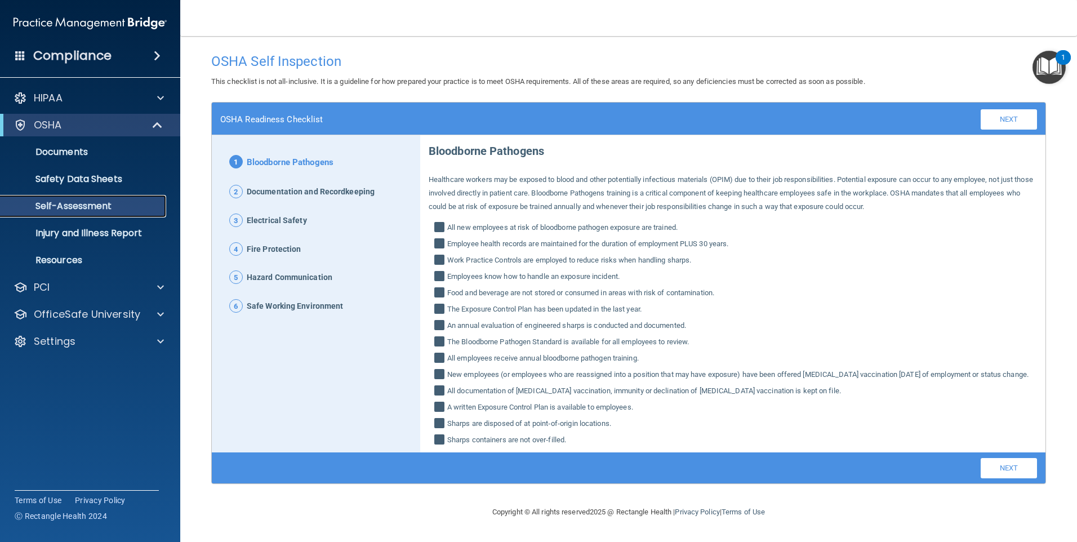
scroll to position [1, 0]
click at [296, 190] on span "Documentation and Recordkeeping" at bounding box center [311, 192] width 128 height 15
click at [105, 235] on p "Injury and Illness Report" at bounding box center [84, 233] width 154 height 11
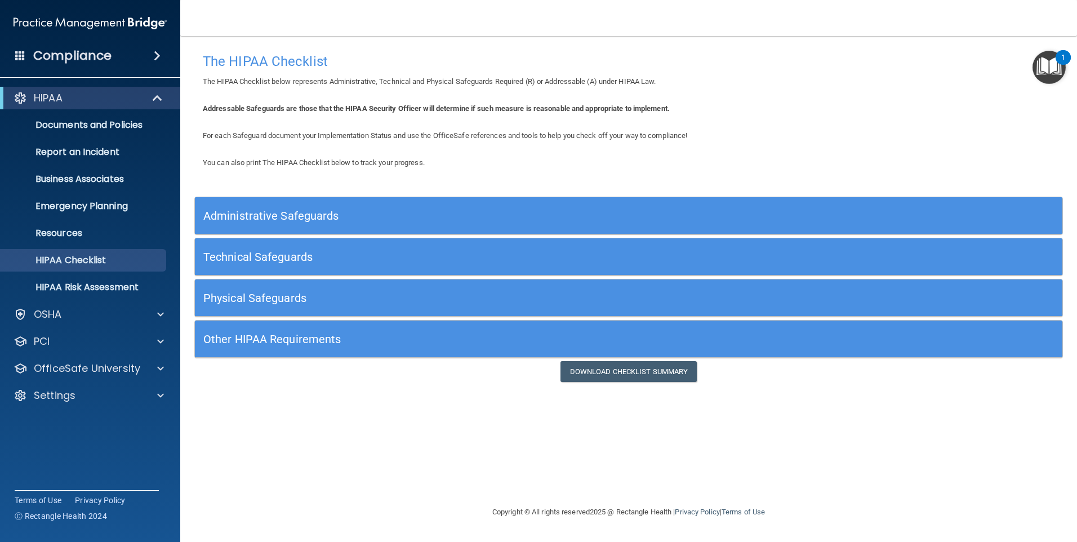
click at [322, 217] on h5 "Administrative Safeguards" at bounding box center [520, 215] width 634 height 12
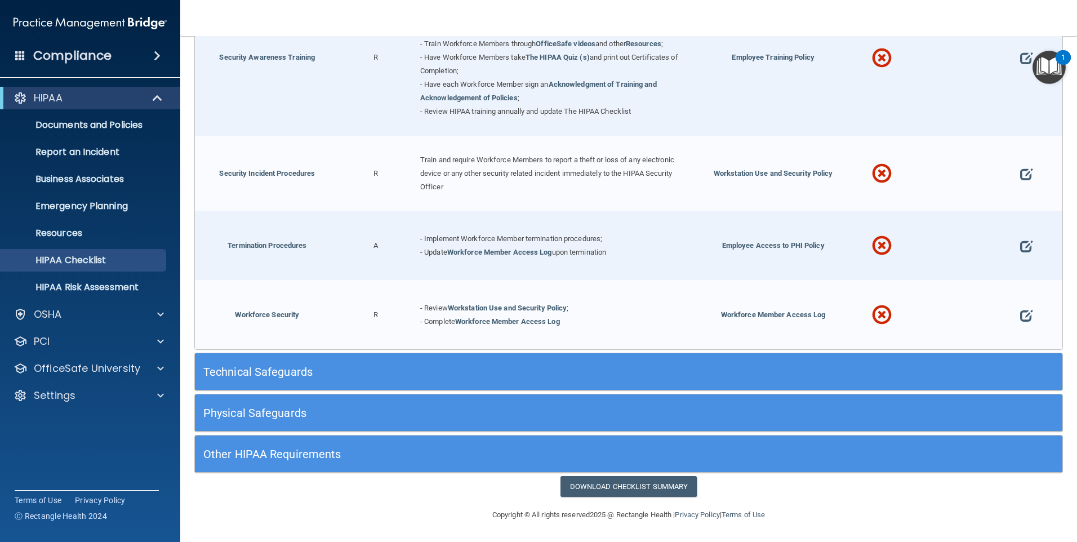
scroll to position [1075, 0]
click at [727, 491] on div "Download Checklist Summary" at bounding box center [628, 486] width 885 height 21
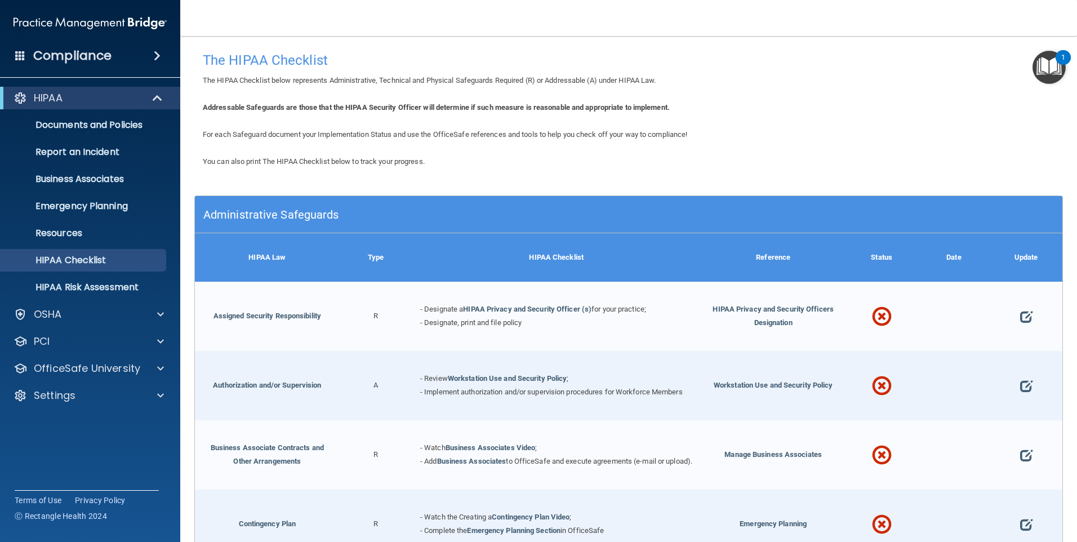
scroll to position [0, 0]
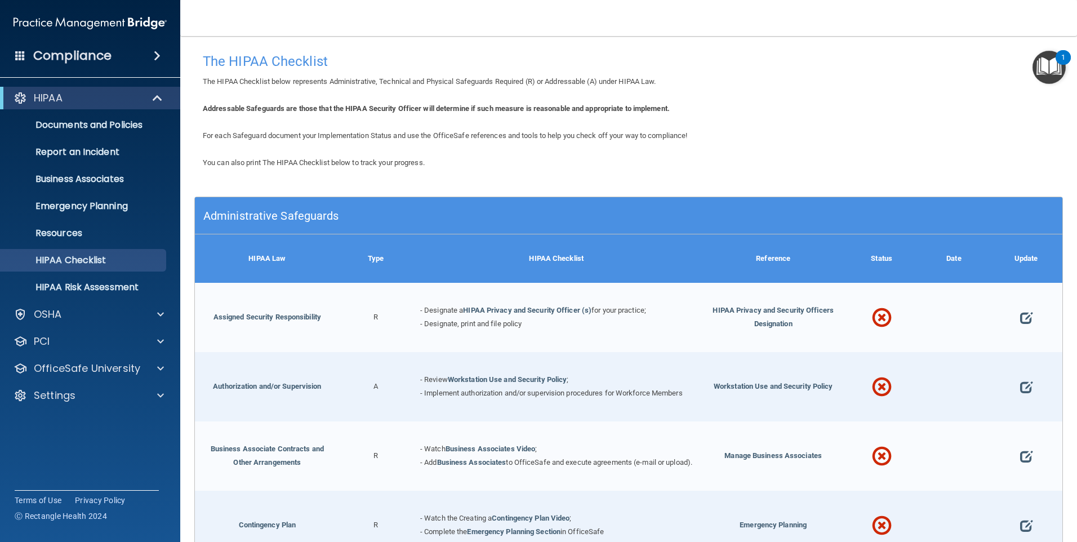
click at [157, 58] on span at bounding box center [157, 56] width 7 height 14
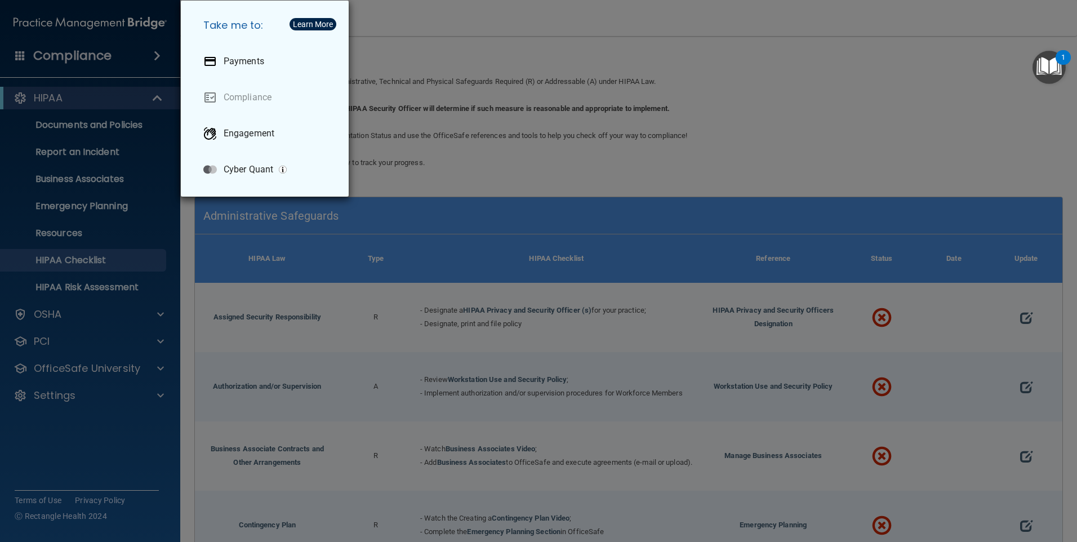
click at [452, 20] on div "Take me to: Payments Compliance Engagement Cyber Quant" at bounding box center [538, 271] width 1077 height 542
